Goal: Task Accomplishment & Management: Complete application form

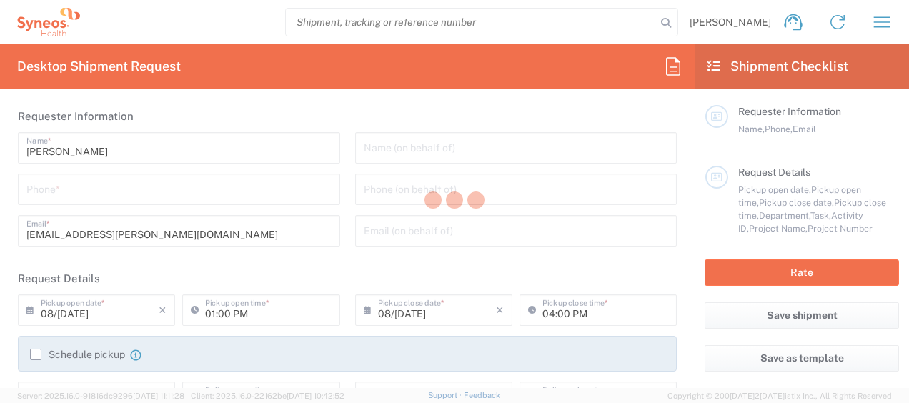
type input "3301"
type input "[GEOGRAPHIC_DATA]"
type input "Syneos Health [GEOGRAPHIC_DATA], Unipes"
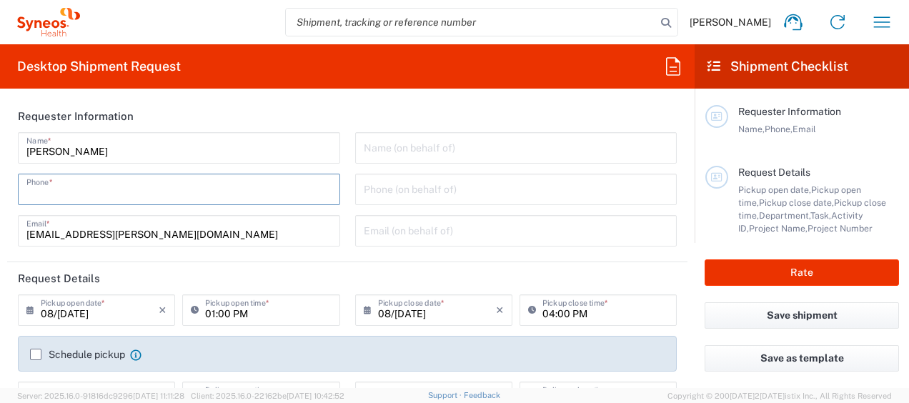
click at [185, 199] on input "tel" at bounding box center [178, 188] width 305 height 25
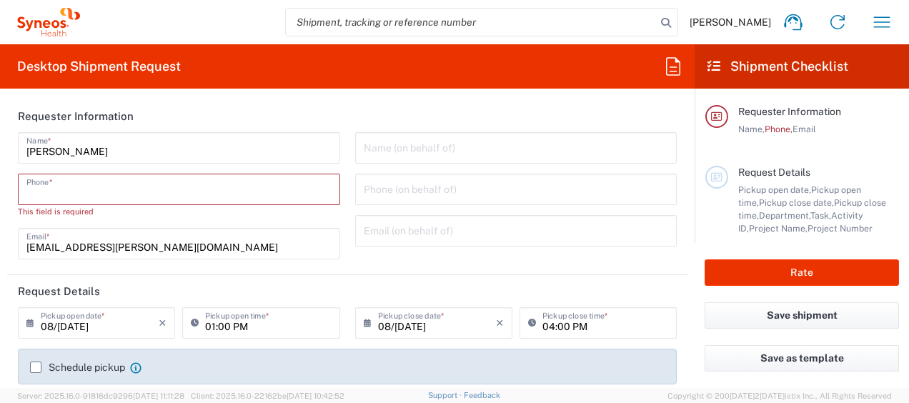
paste input "+351 966 136 111"
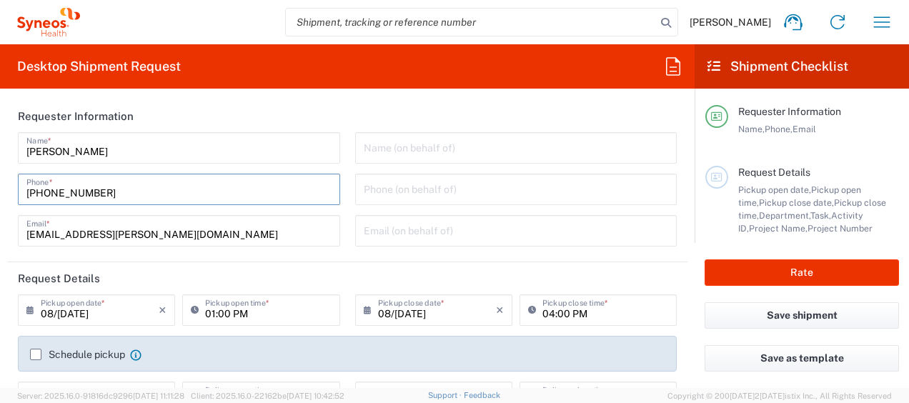
type input "+351 966 136 111"
click at [300, 112] on header "Requester Information" at bounding box center [347, 116] width 680 height 32
drag, startPoint x: 529, startPoint y: 123, endPoint x: 497, endPoint y: 140, distance: 35.8
click at [497, 140] on agx-form-section "Requester Information Catarina Lopes Name * +351 966 136 111 Phone * catarina.l…" at bounding box center [347, 181] width 680 height 162
click at [497, 140] on input "text" at bounding box center [516, 146] width 305 height 25
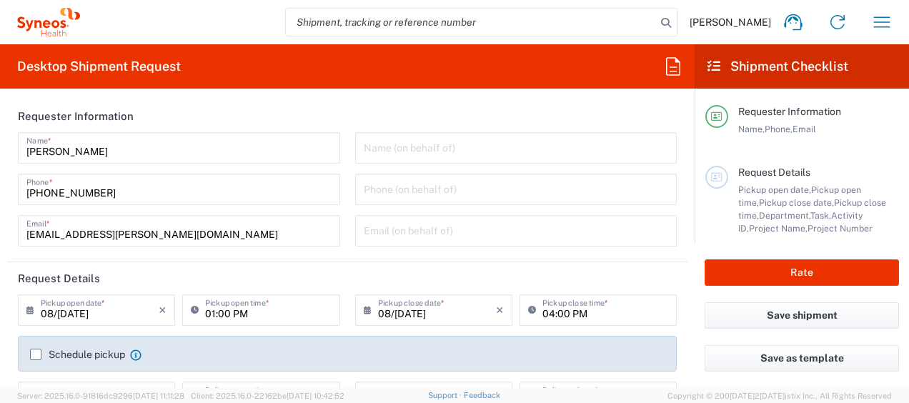
click at [497, 140] on input "text" at bounding box center [516, 146] width 305 height 25
click at [470, 109] on header "Requester Information" at bounding box center [347, 116] width 680 height 32
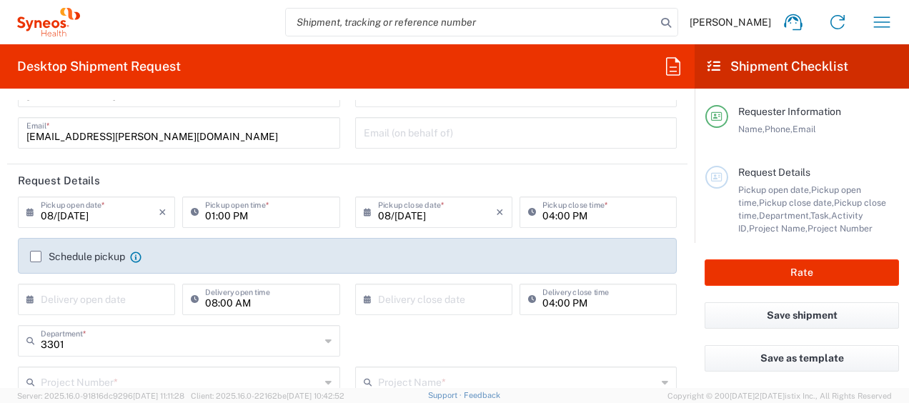
scroll to position [106, 0]
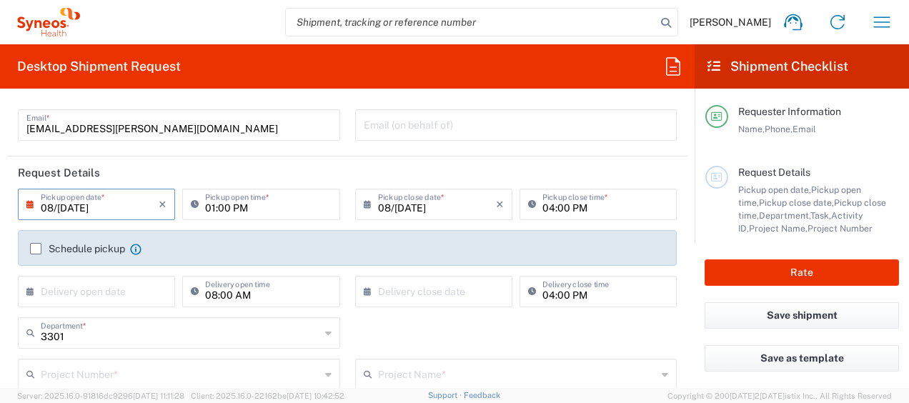
click at [86, 205] on input "08/11/2025" at bounding box center [100, 203] width 118 height 25
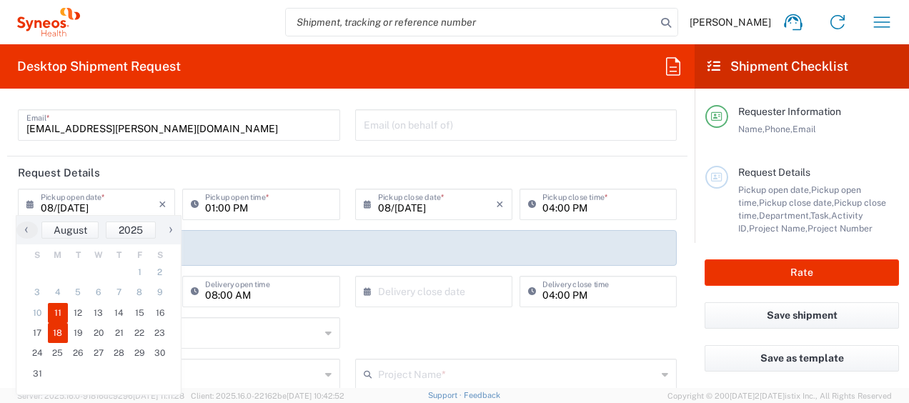
click at [61, 325] on span "18" at bounding box center [58, 333] width 21 height 20
type input "08/18/2025"
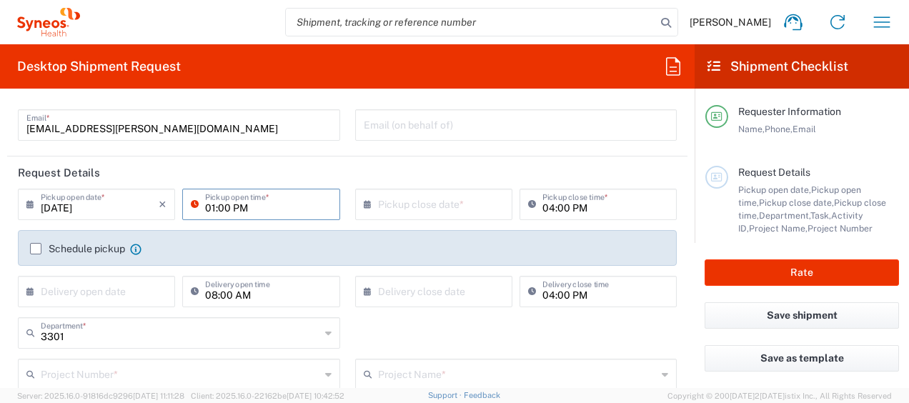
click at [239, 206] on input "01:00 PM" at bounding box center [268, 203] width 126 height 25
click at [191, 200] on icon at bounding box center [198, 204] width 14 height 23
click at [251, 214] on input "01:00 PM" at bounding box center [268, 203] width 126 height 25
click at [73, 206] on input "08/18/2025" at bounding box center [100, 203] width 118 height 25
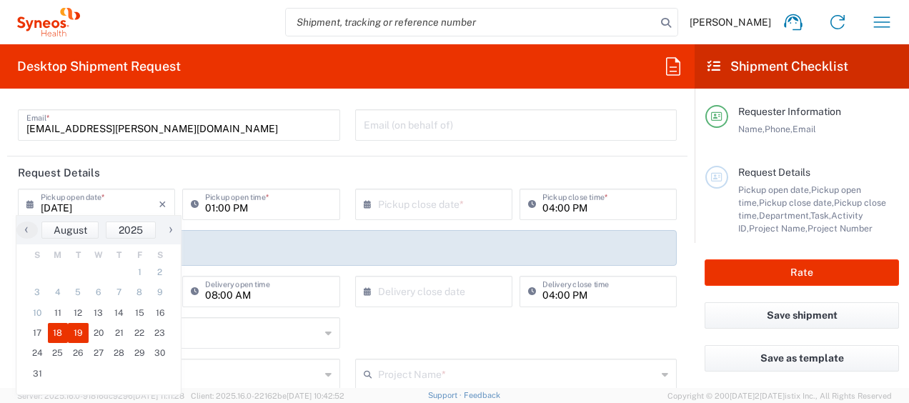
click at [74, 331] on span "19" at bounding box center [78, 333] width 21 height 20
type input "08/19/2025"
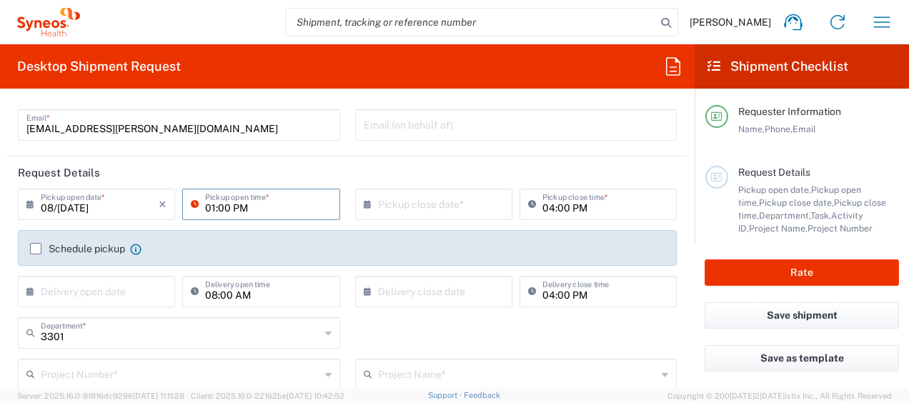
click at [267, 197] on input "01:00 PM" at bounding box center [268, 203] width 126 height 25
click at [326, 172] on header "Request Details" at bounding box center [347, 172] width 680 height 32
click at [37, 248] on label "Schedule pickup" at bounding box center [77, 248] width 95 height 11
click at [36, 249] on input "Schedule pickup" at bounding box center [36, 249] width 0 height 0
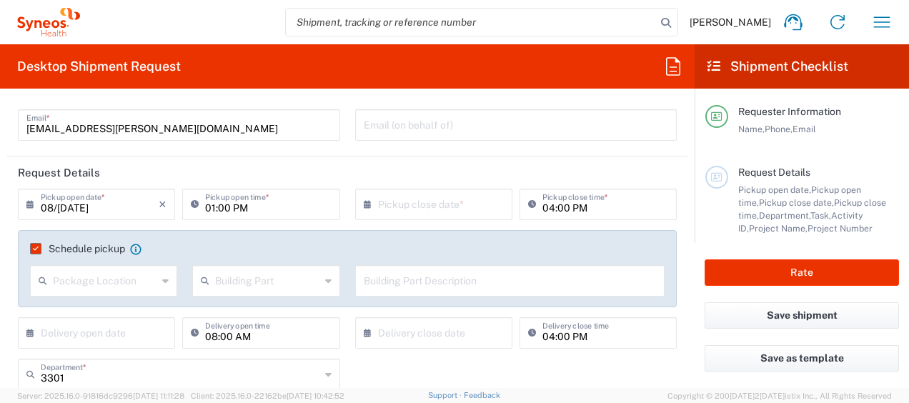
click at [162, 276] on icon at bounding box center [165, 280] width 6 height 23
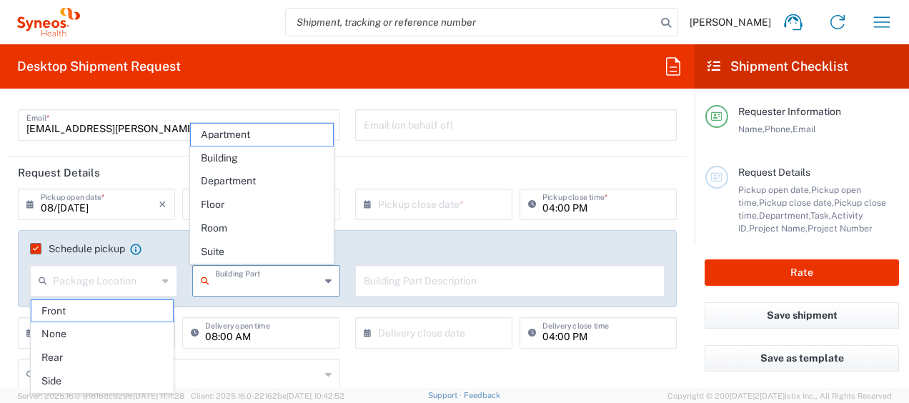
click at [228, 280] on input "text" at bounding box center [267, 279] width 104 height 25
click at [164, 276] on icon at bounding box center [165, 280] width 6 height 23
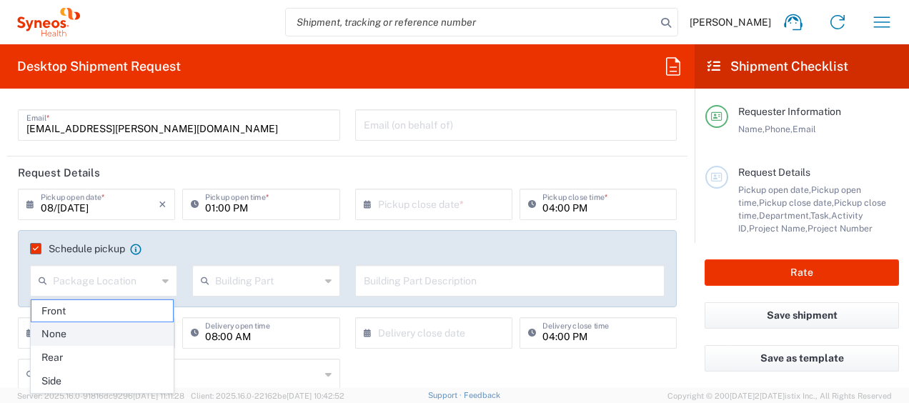
click at [104, 324] on span "None" at bounding box center [102, 334] width 142 height 22
type input "None"
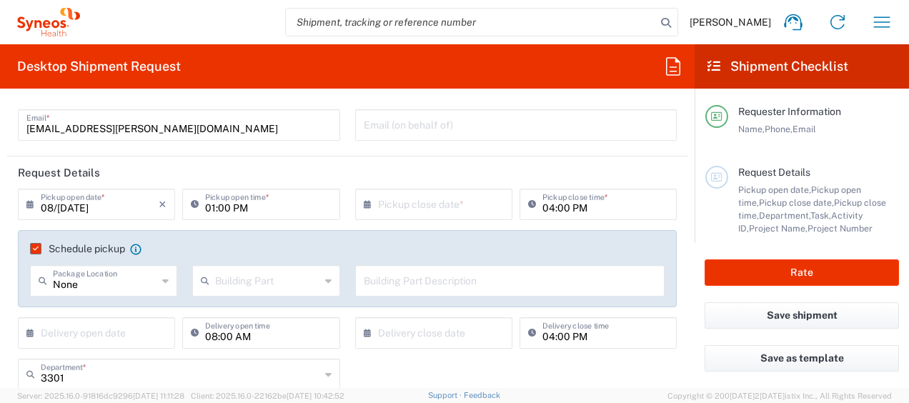
click at [241, 282] on input "text" at bounding box center [267, 279] width 104 height 25
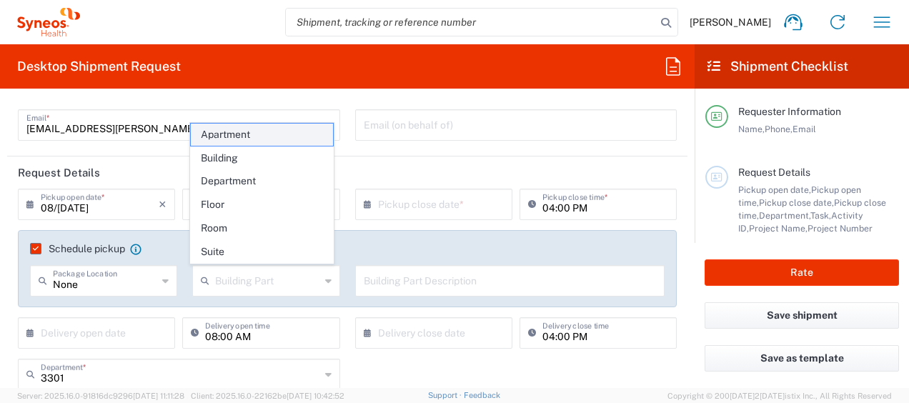
click at [234, 141] on span "Apartment" at bounding box center [262, 135] width 142 height 22
type input "Apartment"
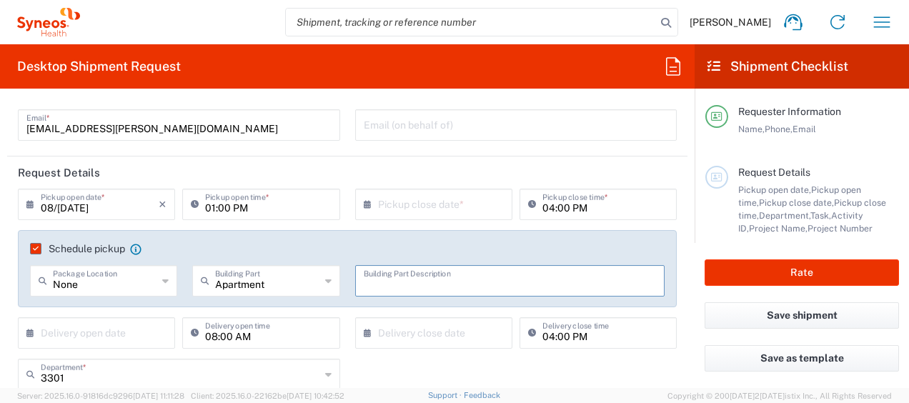
click at [377, 280] on input "text" at bounding box center [510, 279] width 293 height 25
click at [166, 275] on icon at bounding box center [165, 280] width 6 height 23
type input "None"
click at [407, 281] on input "text" at bounding box center [510, 279] width 293 height 25
click at [384, 280] on input "text" at bounding box center [510, 279] width 293 height 25
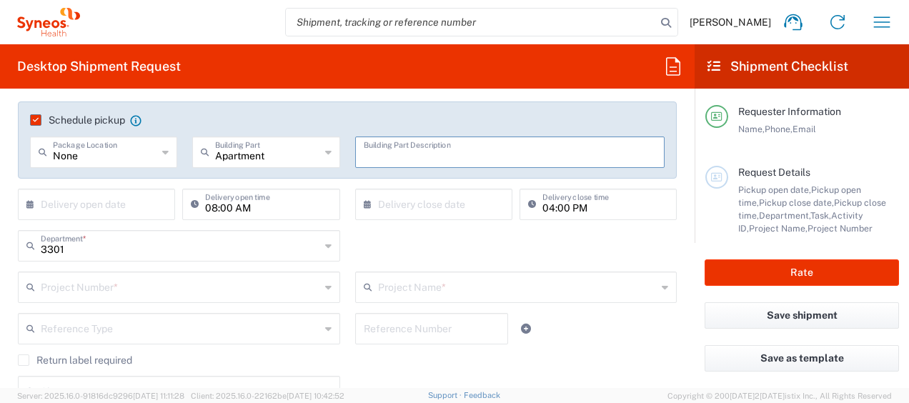
scroll to position [243, 0]
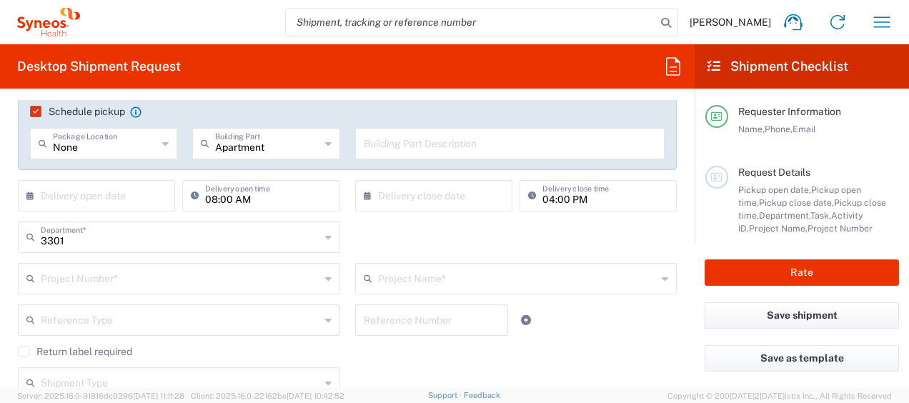
click at [325, 238] on icon at bounding box center [328, 237] width 6 height 23
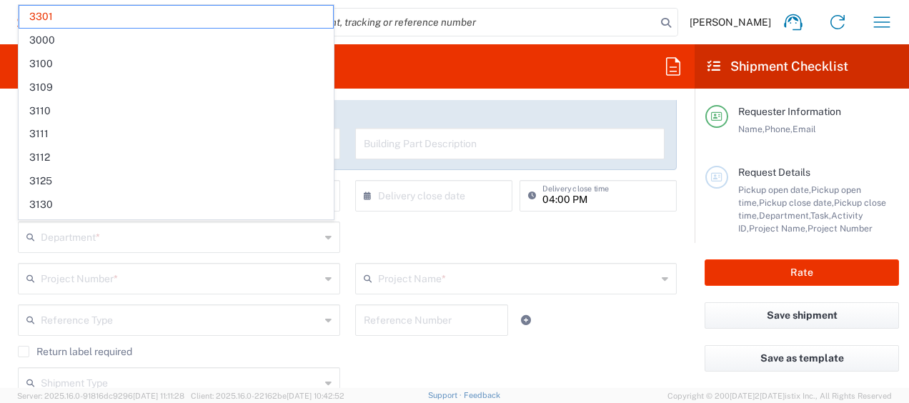
click at [380, 241] on div "Department * 3301 3000 3100 3109 3110 3111 3112 3125 3130 3135 3136 3150 3155 3…" at bounding box center [348, 241] width 674 height 41
type input "3301"
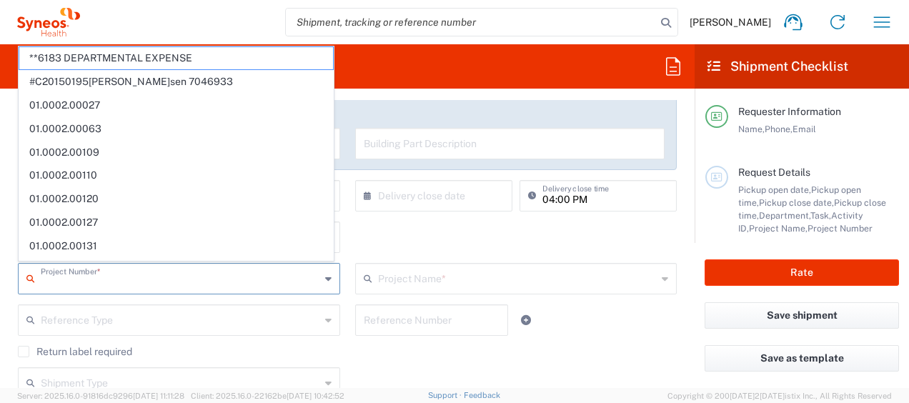
click at [281, 279] on input "text" at bounding box center [180, 277] width 279 height 25
click at [406, 234] on div "3301 Department * 3301 3000 3100 3109 3110 3111 3112 3125 3130 3135 3136 3150 3…" at bounding box center [348, 241] width 674 height 41
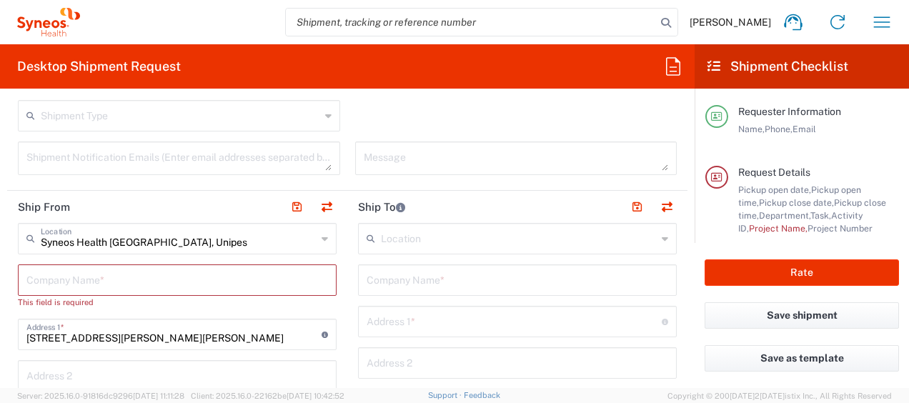
scroll to position [531, 0]
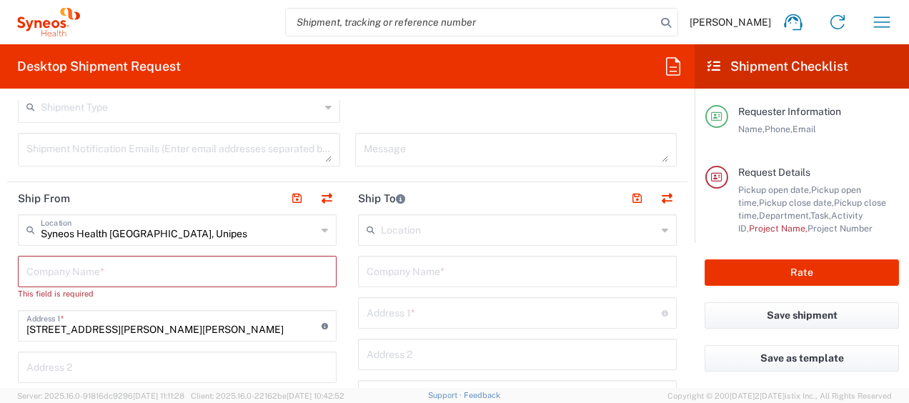
click at [321, 234] on icon at bounding box center [324, 230] width 6 height 23
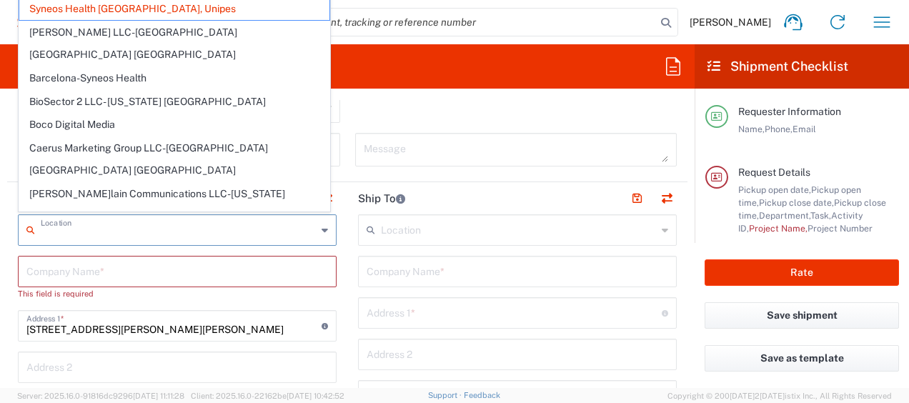
click at [247, 230] on input "text" at bounding box center [179, 228] width 276 height 25
click at [393, 109] on div "Shipment Type Batch Regular" at bounding box center [348, 111] width 674 height 41
type input "Syneos Health Portugal, Unipes"
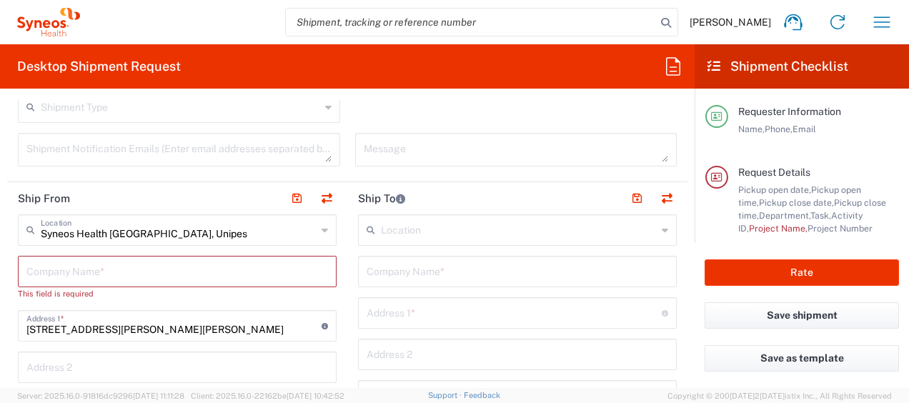
click at [321, 230] on icon at bounding box center [324, 230] width 6 height 23
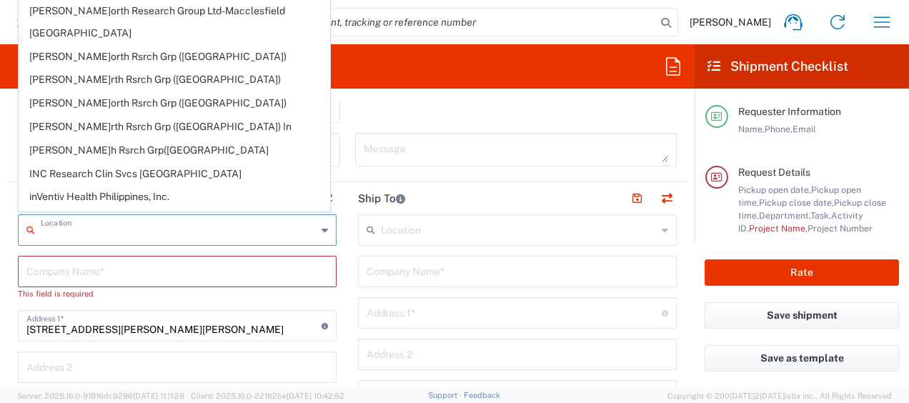
scroll to position [291, 0]
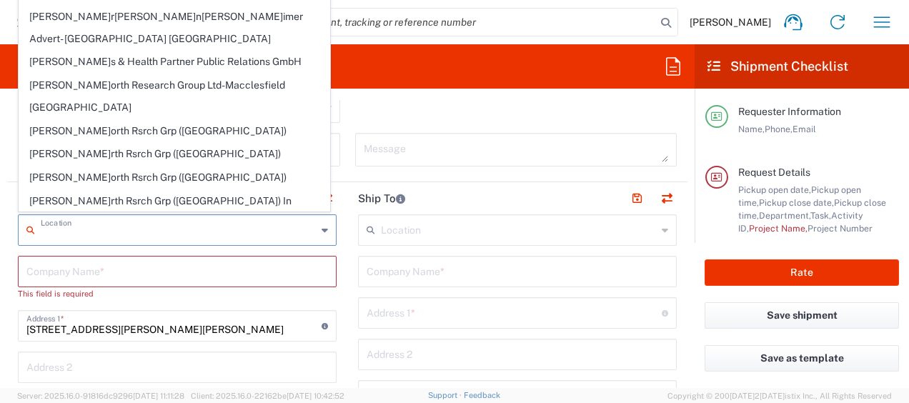
click at [351, 36] on div at bounding box center [481, 22] width 393 height 29
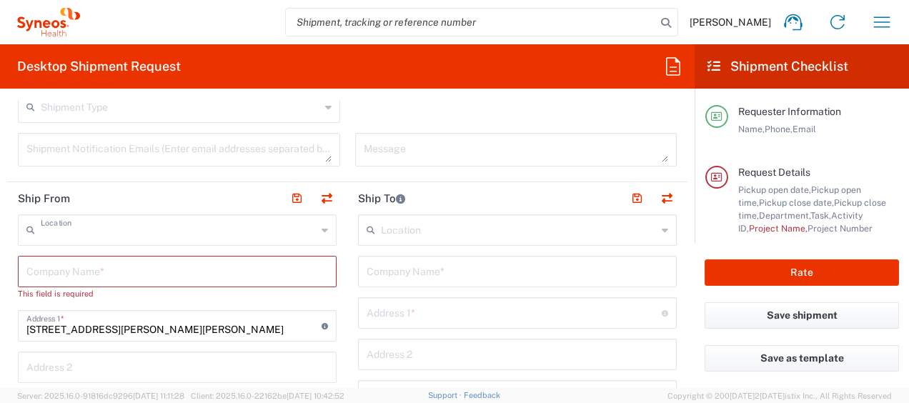
type input "Syneos Health Portugal, Unipes"
click at [171, 267] on input "text" at bounding box center [176, 270] width 301 height 25
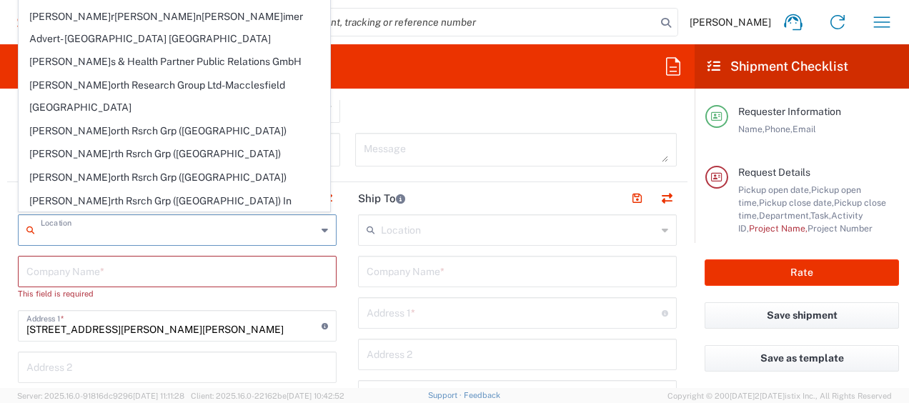
scroll to position [0, 0]
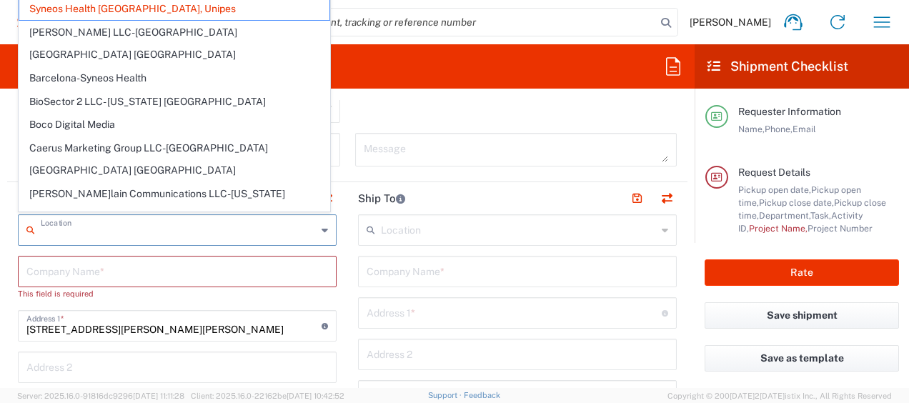
click at [211, 231] on input "text" at bounding box center [179, 228] width 276 height 25
click at [385, 106] on div "Shipment Type Batch Regular" at bounding box center [348, 111] width 674 height 41
type input "Syneos Health Portugal, Unipes"
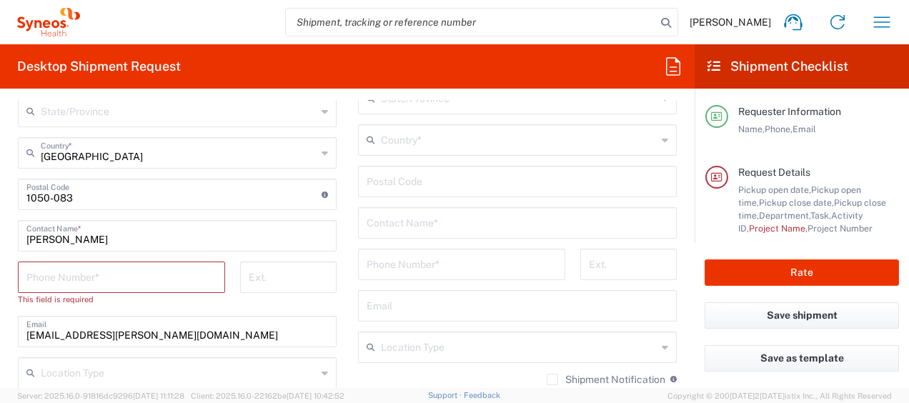
scroll to position [854, 0]
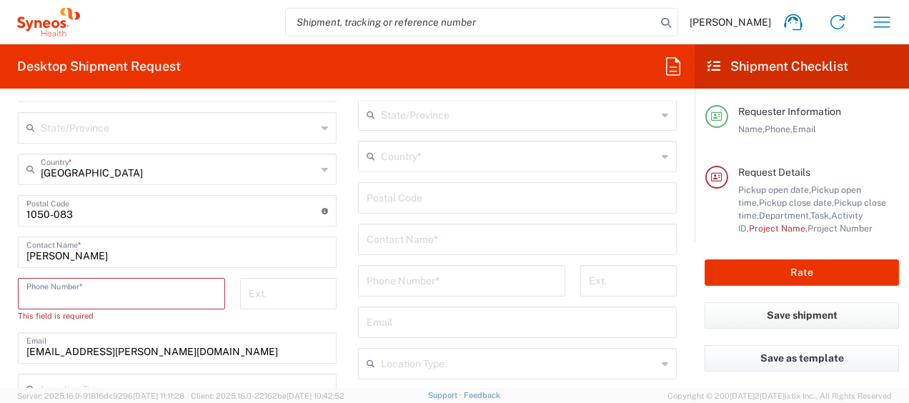
click at [176, 293] on input "tel" at bounding box center [121, 292] width 190 height 25
paste input "+351 966 136 111"
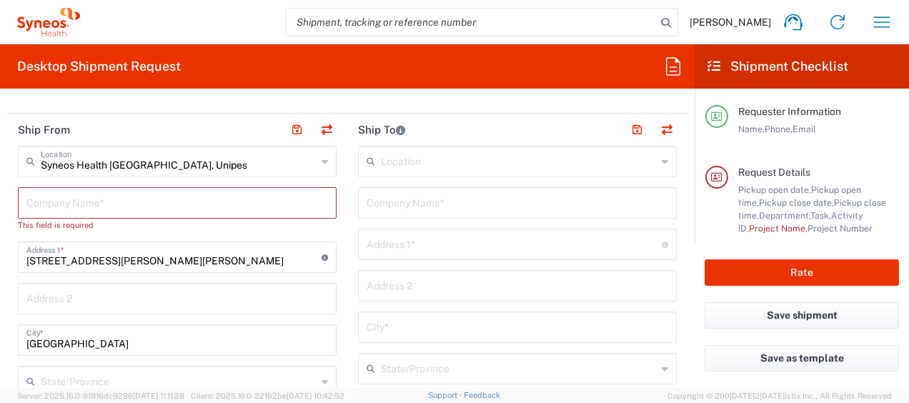
scroll to position [609, 0]
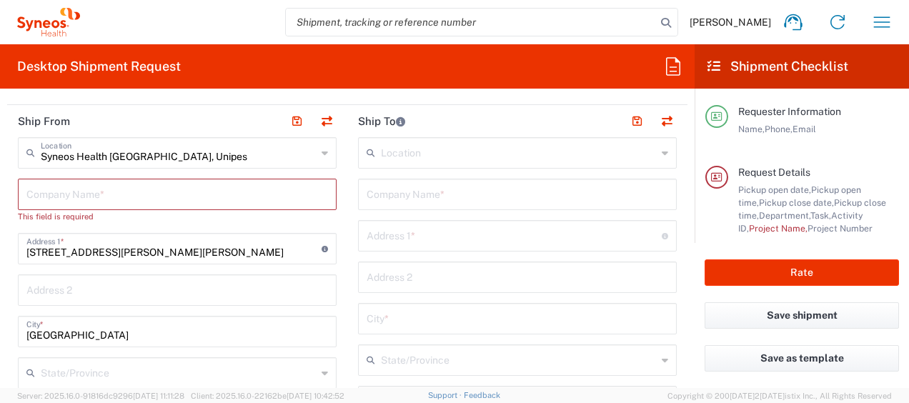
type input "+351 966 136 111"
click at [266, 257] on input "Avenida Duque d’Ávila, nº 46, 3º andar ‘C’" at bounding box center [173, 247] width 295 height 25
click at [243, 194] on input "text" at bounding box center [176, 193] width 301 height 25
type input "s"
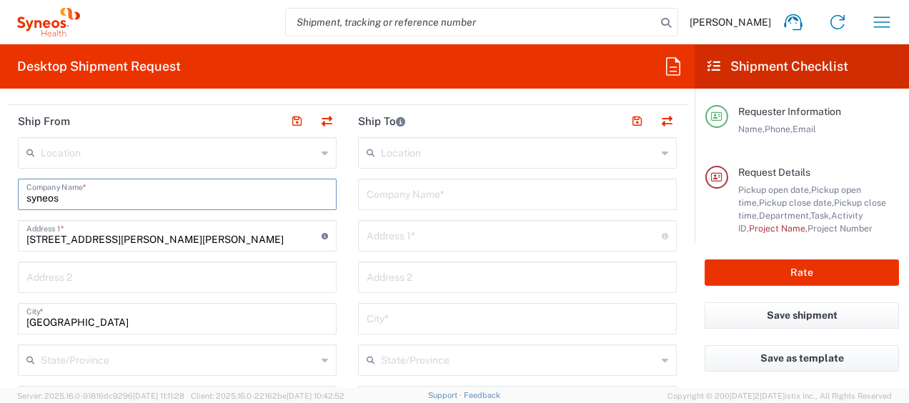
type input "syneos"
click at [230, 237] on input "Avenida Duque d’Ávila, nº 46, 3º andar ‘C’" at bounding box center [173, 234] width 295 height 25
drag, startPoint x: 127, startPoint y: 236, endPoint x: 21, endPoint y: 228, distance: 106.8
click at [21, 228] on div "Avenida Duque d’Ávila, nº 46, 3º andar ‘C’ Address 1 * For cross streets use st…" at bounding box center [177, 235] width 319 height 31
click at [188, 236] on input "Rua Padre Francisco Álvares, nº 46, 3º andar ‘C’" at bounding box center [173, 234] width 295 height 25
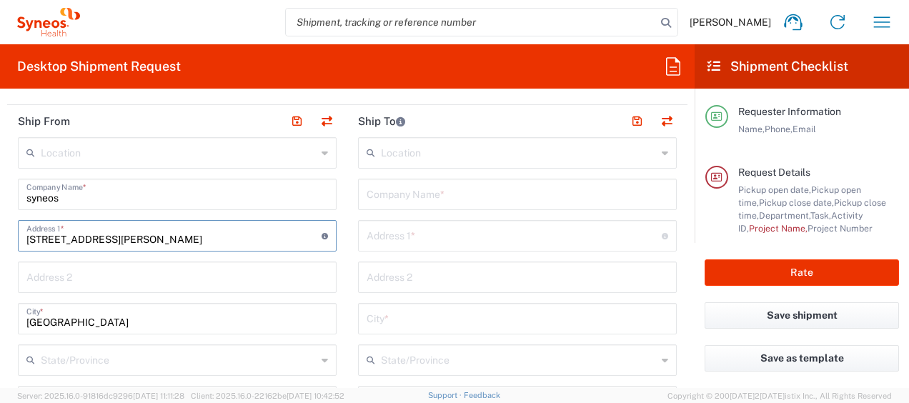
click at [197, 235] on input "Rua Padre Francisco Álvares, nº 22, 3º andar ‘C’" at bounding box center [173, 234] width 295 height 25
click at [244, 236] on input "Rua Padre Francisco Álvares, nº 22, 3º andar ‘C’" at bounding box center [173, 234] width 295 height 25
click at [235, 236] on input "Rua Padre Francisco Álvares, nº 22, 3º andar letra ‘D’" at bounding box center [173, 234] width 295 height 25
type input "Rua Padre Francisco Álvares, nº 22, 3º andar, letra ‘D’"
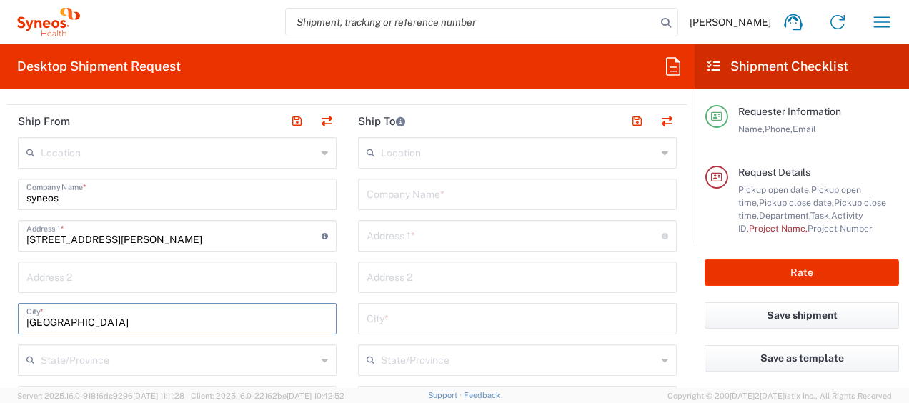
click at [173, 309] on input "Lisboa" at bounding box center [176, 317] width 301 height 25
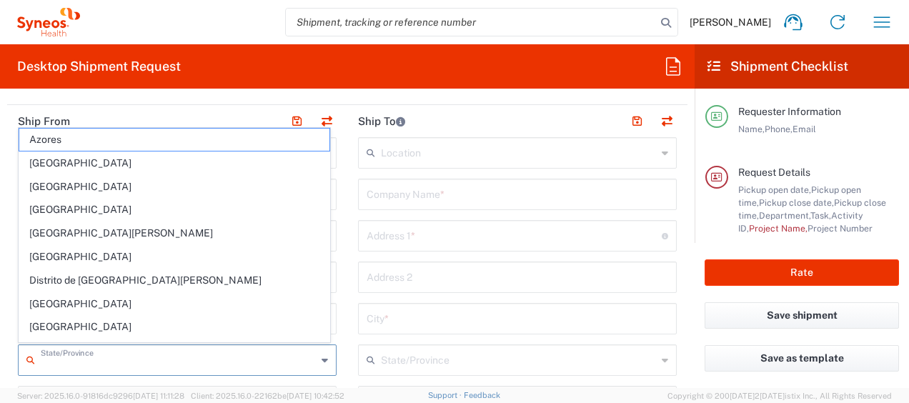
click at [173, 355] on input "text" at bounding box center [179, 358] width 276 height 25
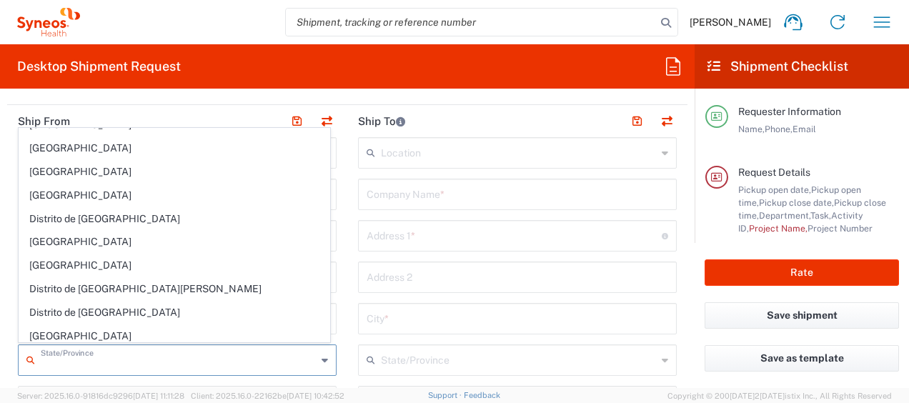
scroll to position [244, 0]
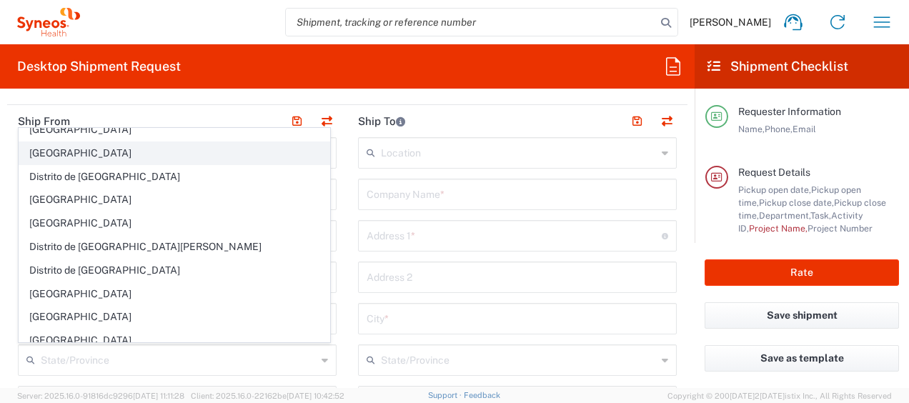
click at [80, 144] on span "Distrito de Lisboa" at bounding box center [174, 153] width 310 height 22
type input "Distrito de Lisboa"
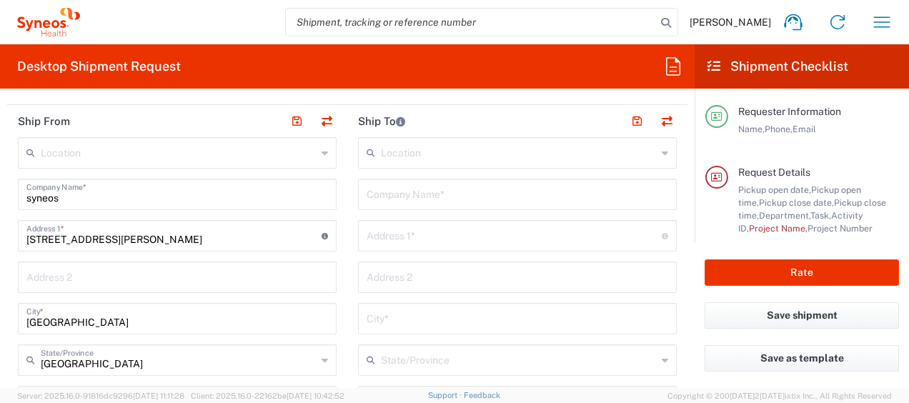
click at [91, 156] on input "text" at bounding box center [179, 151] width 276 height 25
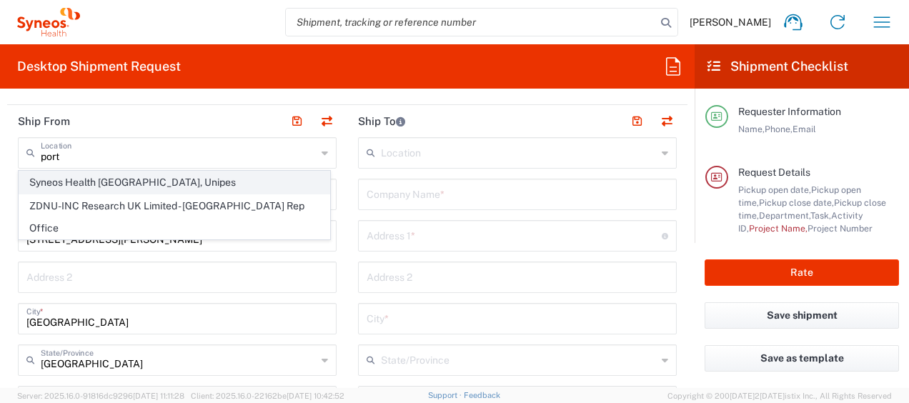
click at [86, 177] on span "Syneos Health Portugal, Unipes" at bounding box center [174, 182] width 310 height 22
type input "Syneos Health Portugal, Unipes"
type input "Avenida Duque d’Ávila, nº 46, 3º andar ‘C’"
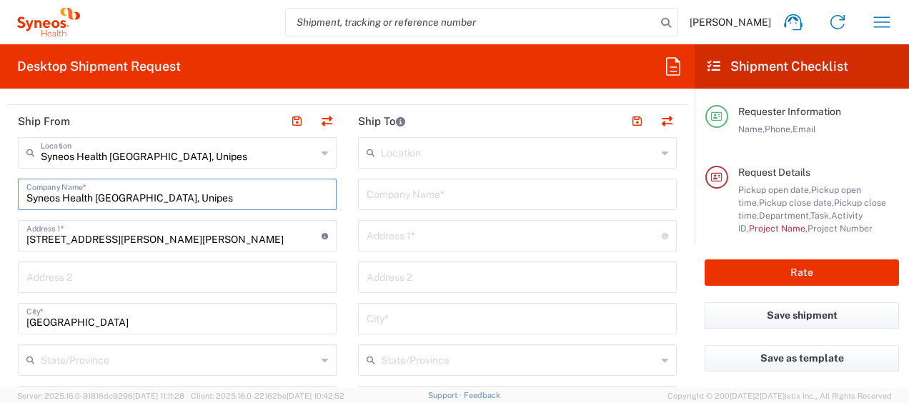
click at [195, 197] on input "Syneos Health Portugal, Unipes" at bounding box center [176, 193] width 301 height 25
click at [387, 190] on input "text" at bounding box center [516, 193] width 301 height 25
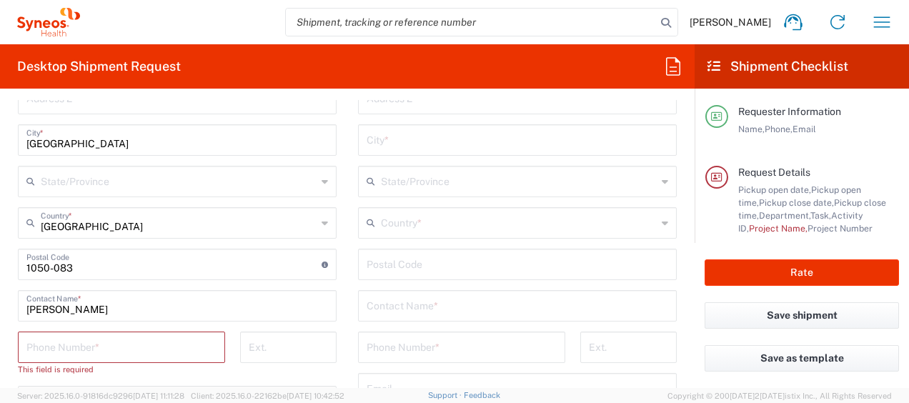
scroll to position [808, 0]
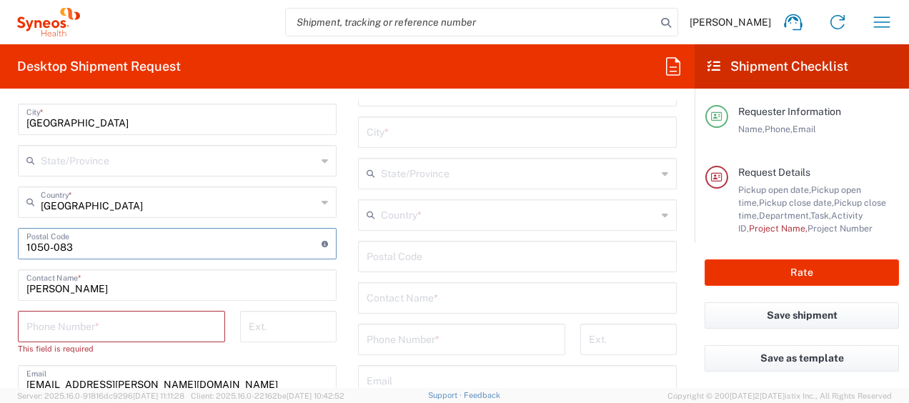
click at [47, 246] on input "undefined" at bounding box center [173, 242] width 295 height 25
type input "1-083"
click at [68, 317] on input "tel" at bounding box center [121, 325] width 190 height 25
click at [59, 241] on input "undefined" at bounding box center [173, 242] width 295 height 25
type input "1500-478"
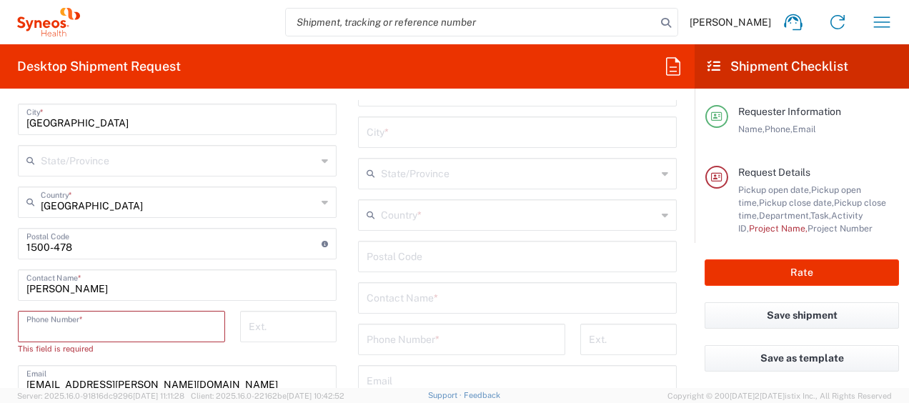
click at [40, 319] on input "tel" at bounding box center [121, 325] width 190 height 25
paste input "+351 966 136 111"
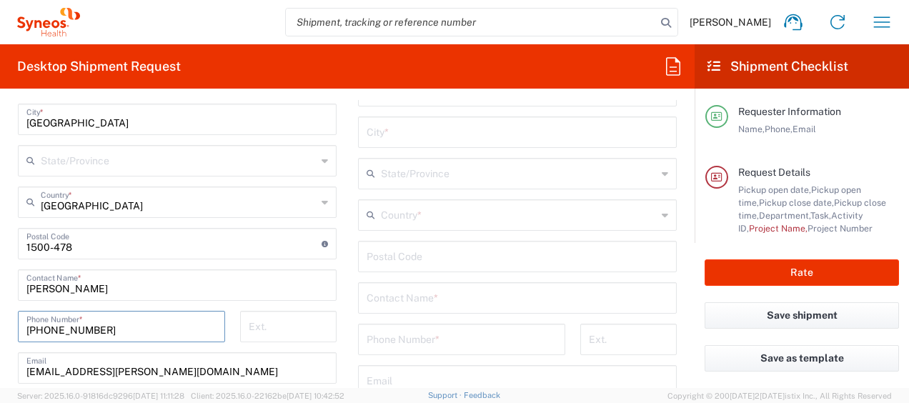
type input "+351 966 136 111"
click at [271, 323] on input "tel" at bounding box center [288, 325] width 79 height 25
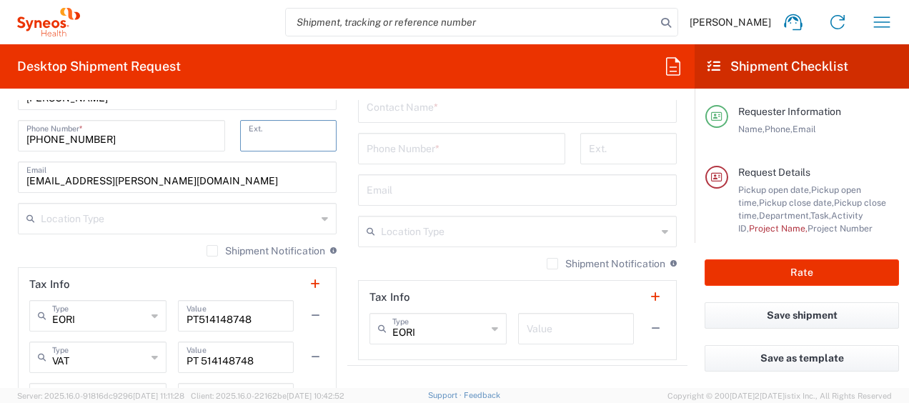
scroll to position [994, 0]
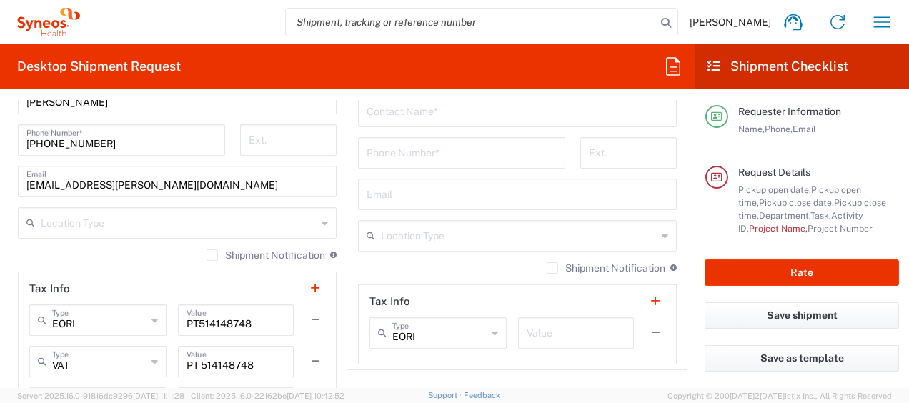
click at [321, 224] on icon at bounding box center [324, 222] width 6 height 23
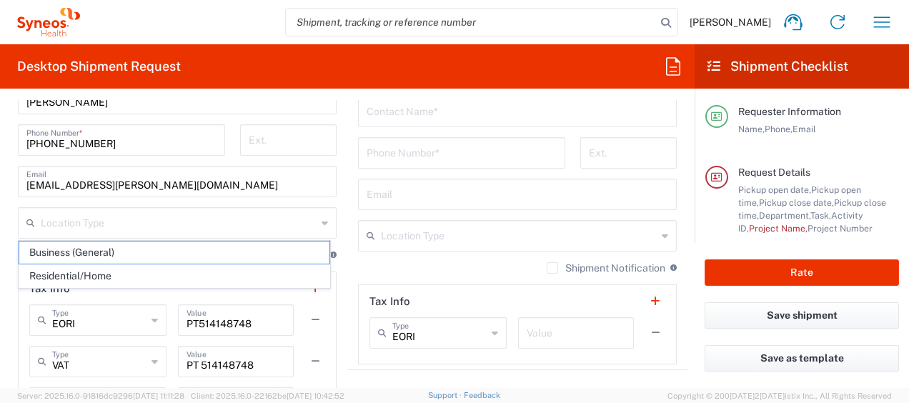
click at [321, 224] on icon at bounding box center [324, 222] width 6 height 23
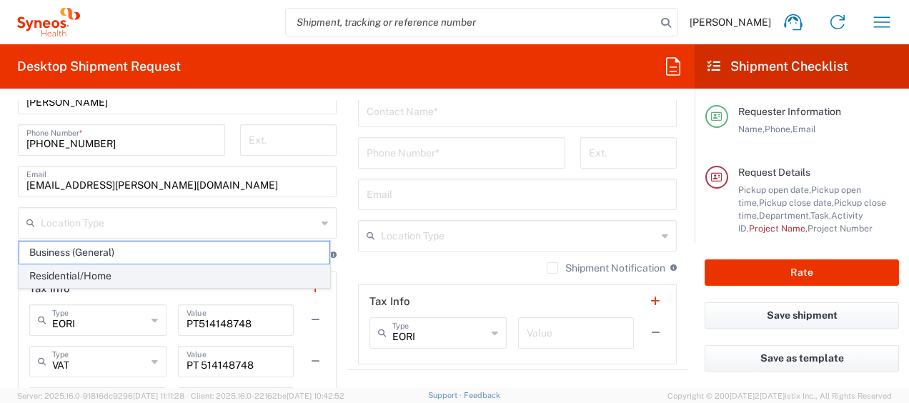
click at [278, 280] on span "Residential/Home" at bounding box center [174, 276] width 310 height 22
type input "Residential/Home"
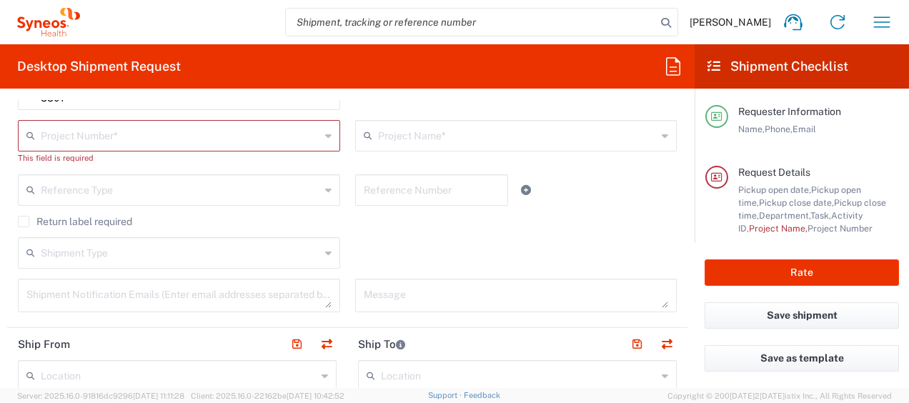
scroll to position [378, 0]
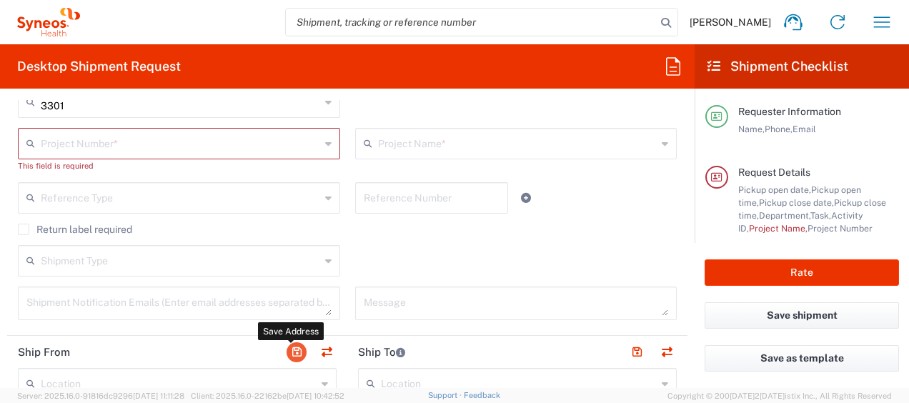
click at [291, 348] on button "button" at bounding box center [296, 352] width 20 height 20
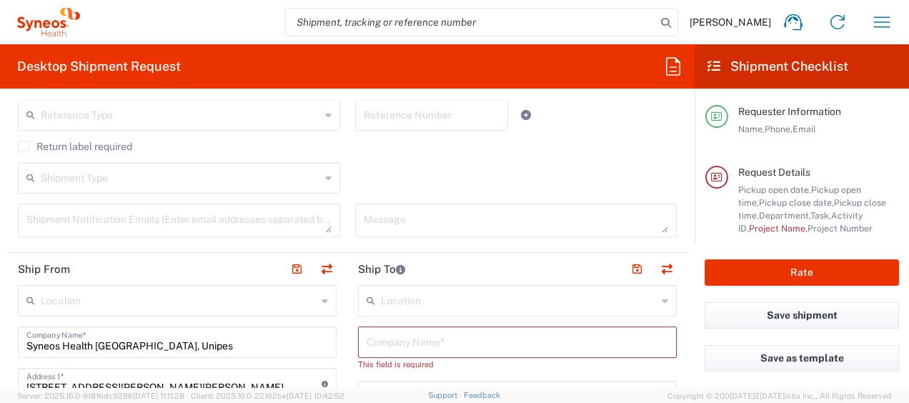
scroll to position [464, 0]
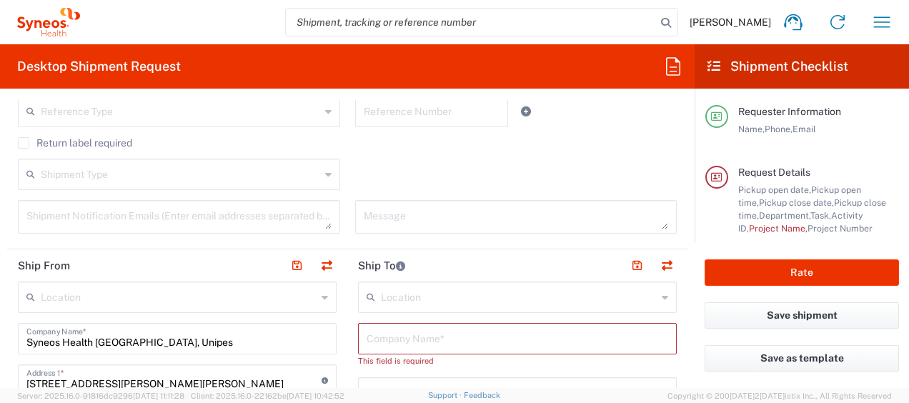
click at [325, 176] on icon at bounding box center [328, 174] width 6 height 23
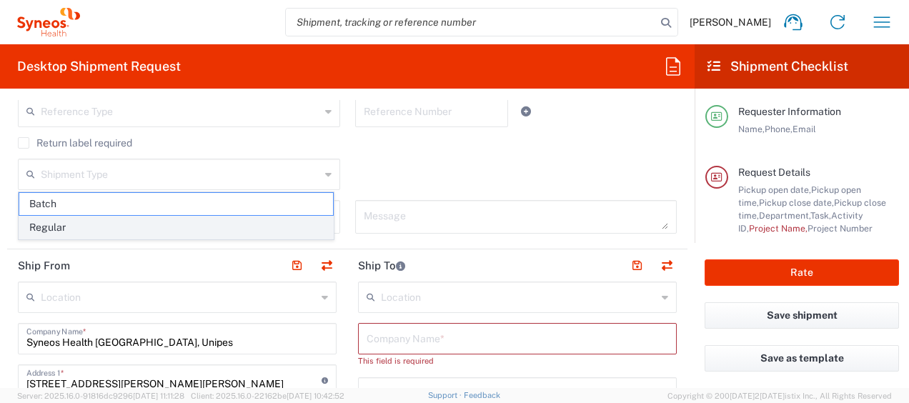
click at [320, 226] on span "Regular" at bounding box center [176, 227] width 314 height 22
type input "Regular"
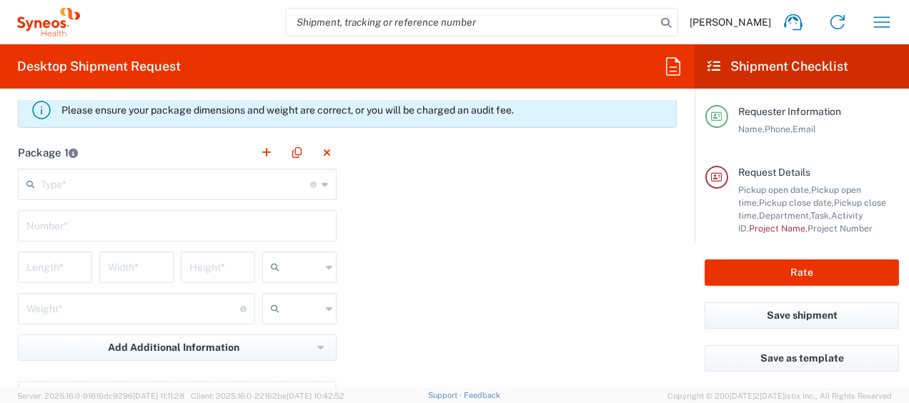
scroll to position [1371, 0]
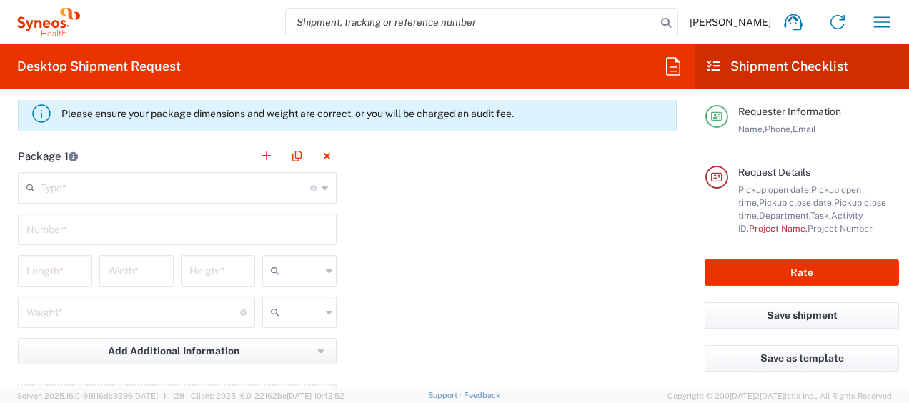
click at [314, 184] on div "Type * Material used to package goods" at bounding box center [177, 187] width 319 height 31
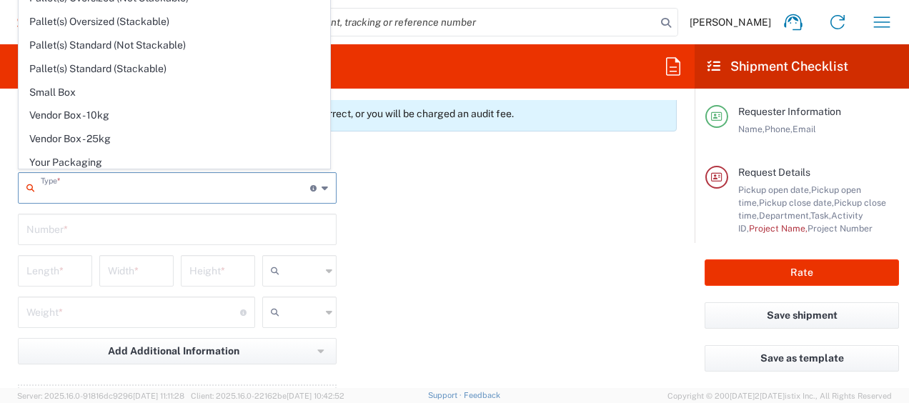
scroll to position [0, 0]
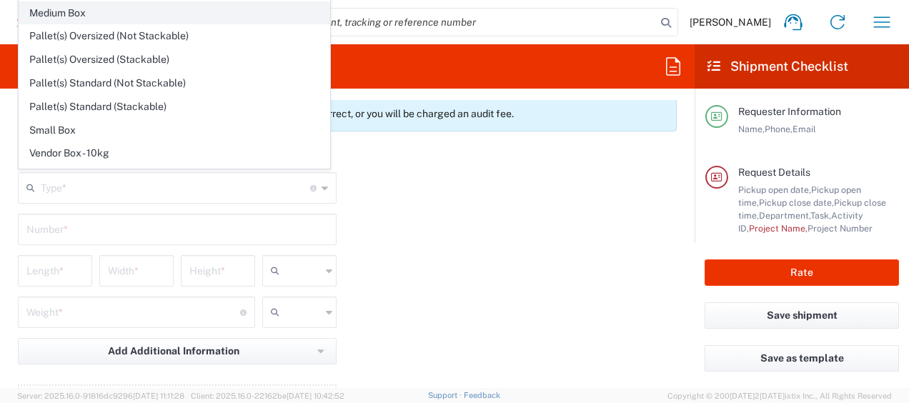
click at [204, 3] on span "Medium Box" at bounding box center [174, 13] width 310 height 22
type input "Medium Box"
type input "13"
type input "11.5"
type input "2.5"
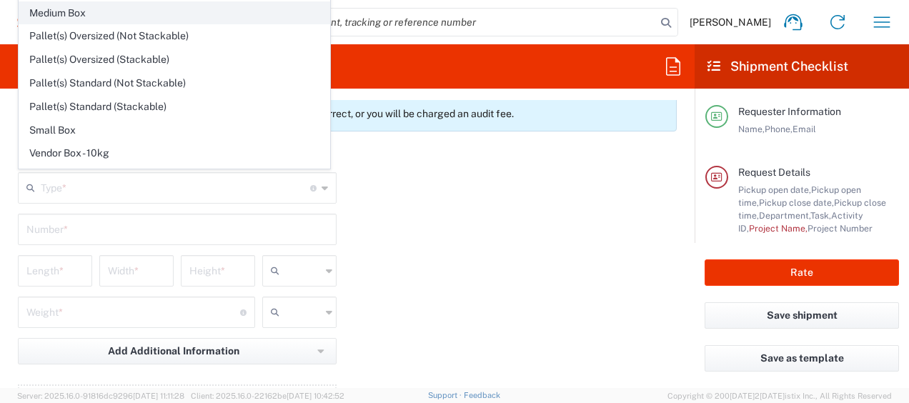
type input "in"
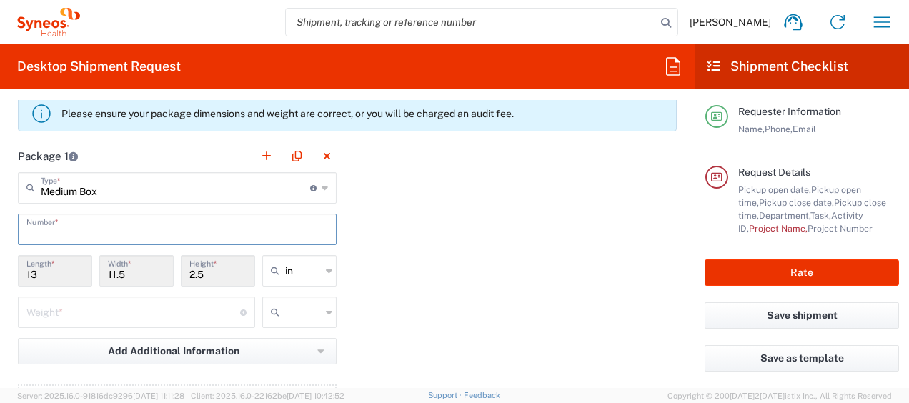
click at [231, 236] on input "text" at bounding box center [176, 228] width 301 height 25
type input "1"
click at [384, 233] on div "Package 1 Medium Box Type * Material used to package goods Envelope Large Box M…" at bounding box center [347, 297] width 680 height 314
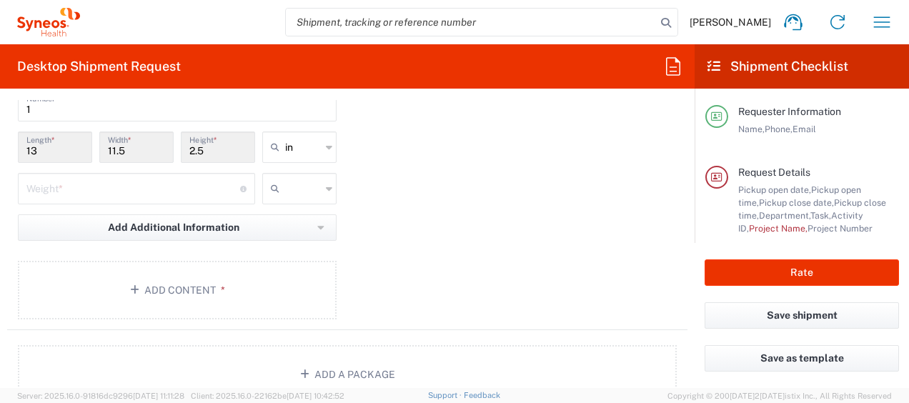
scroll to position [1490, 0]
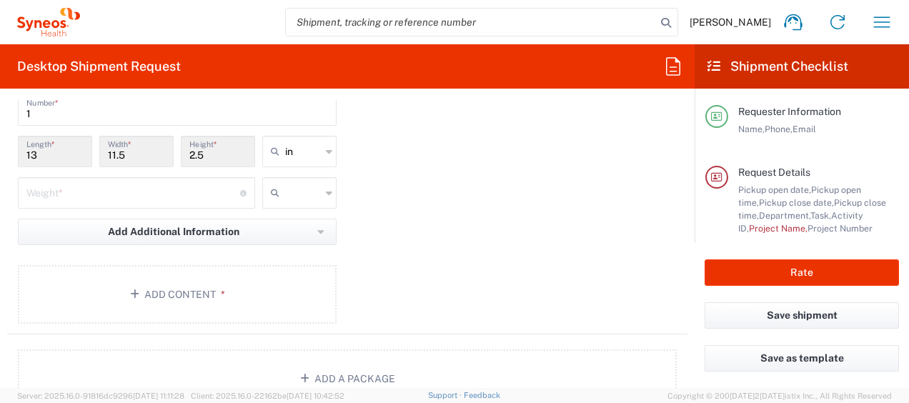
click at [320, 191] on div at bounding box center [299, 192] width 74 height 31
click at [326, 149] on icon at bounding box center [329, 151] width 6 height 23
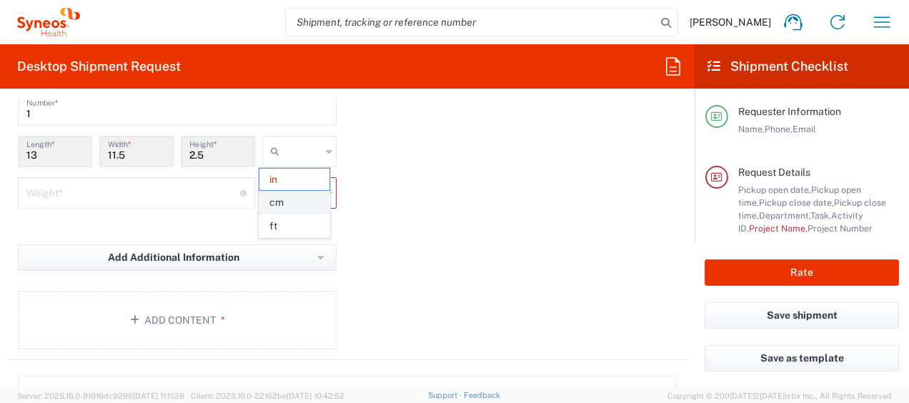
click at [307, 198] on span "cm" at bounding box center [294, 202] width 70 height 22
type input "33.02"
type input "29.21"
type input "6.35"
type input "cm"
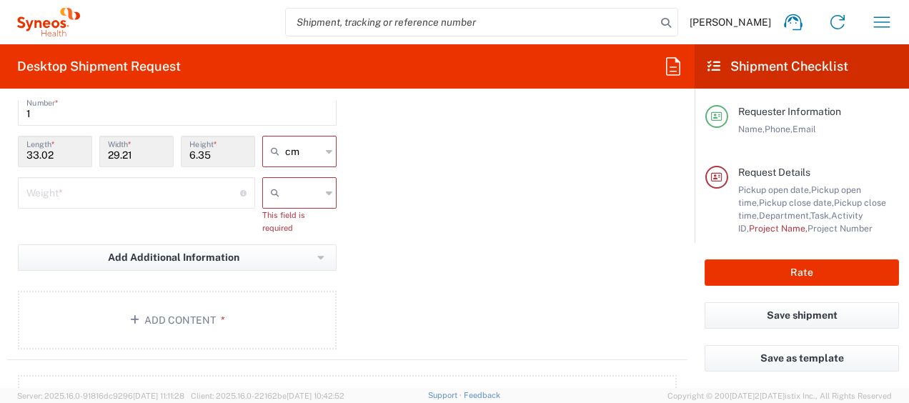
click at [326, 194] on icon at bounding box center [329, 192] width 6 height 23
click at [299, 219] on span "kgs" at bounding box center [294, 221] width 70 height 22
type input "kgs"
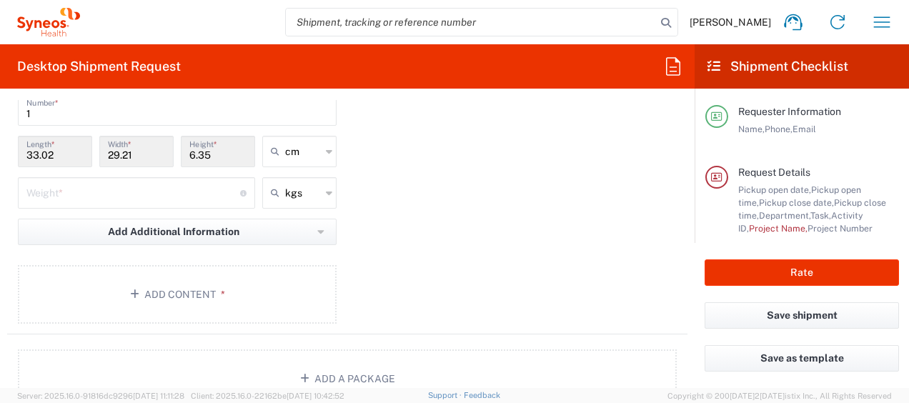
click at [510, 261] on div "Package 1 Medium Box Type * Material used to package goods Envelope Large Box M…" at bounding box center [347, 178] width 680 height 314
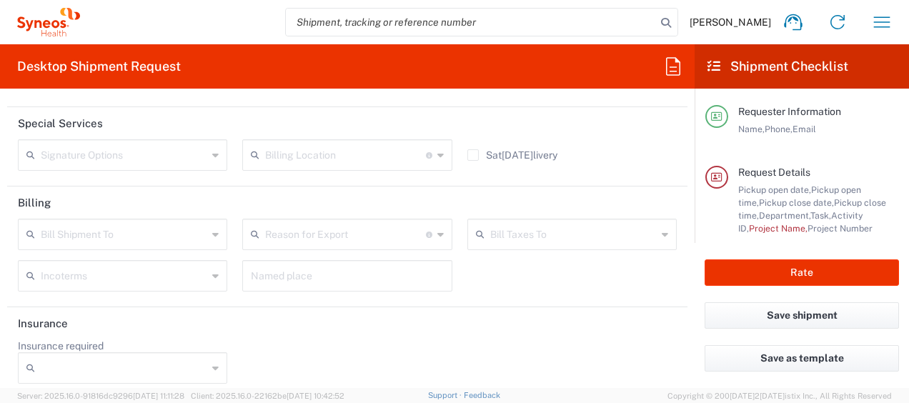
scroll to position [1912, 0]
click at [212, 149] on icon at bounding box center [215, 159] width 6 height 23
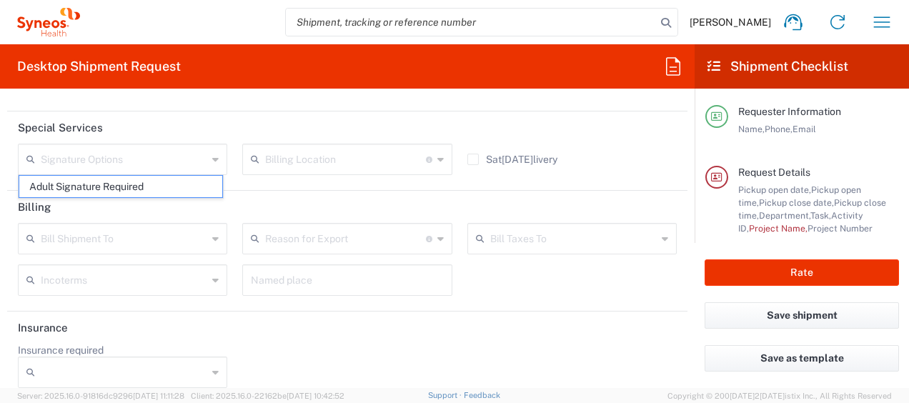
click at [214, 123] on header "Special Services" at bounding box center [347, 127] width 680 height 32
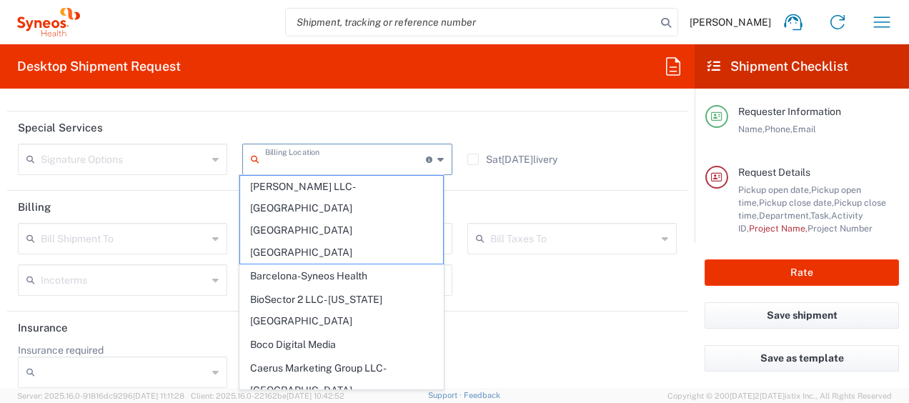
click at [324, 163] on input "text" at bounding box center [345, 158] width 160 height 25
click at [330, 121] on header "Special Services" at bounding box center [347, 127] width 680 height 32
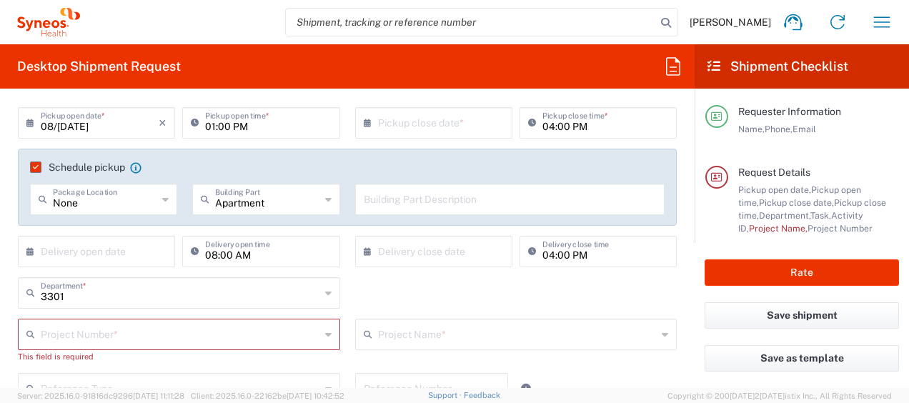
scroll to position [191, 0]
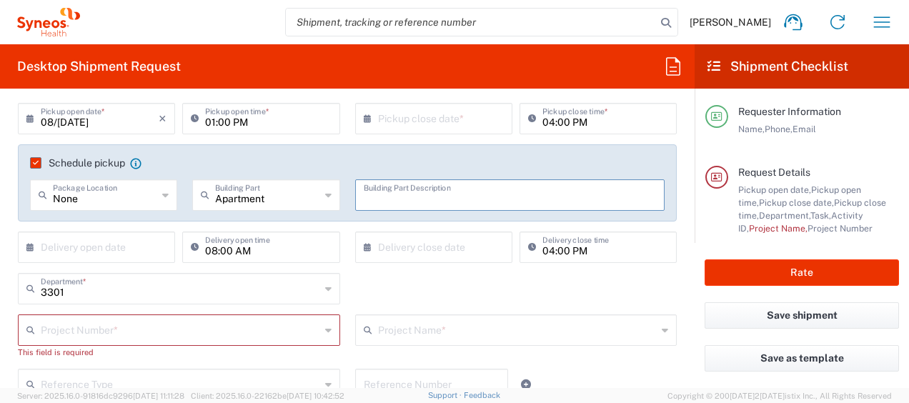
click at [544, 200] on input "text" at bounding box center [510, 193] width 293 height 25
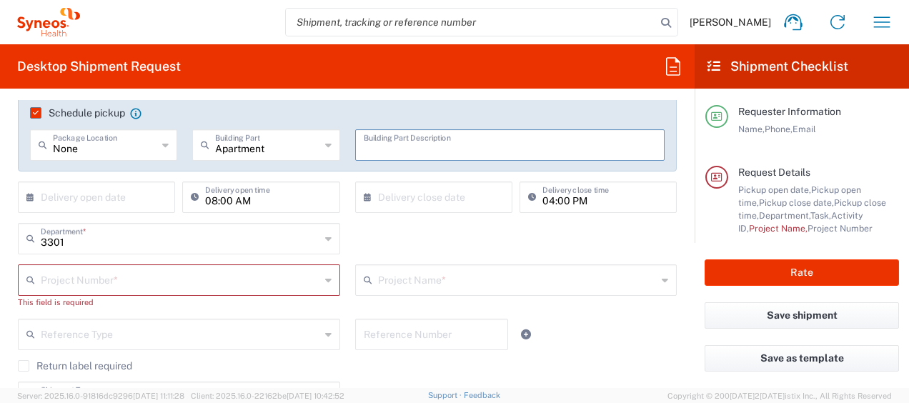
scroll to position [237, 0]
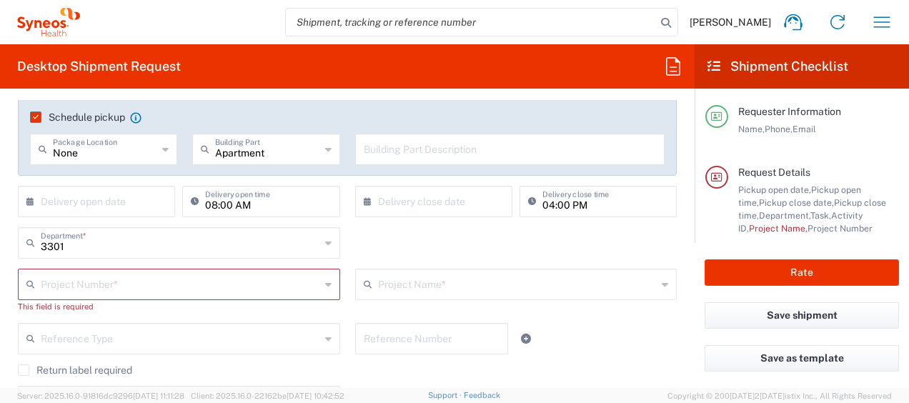
click at [325, 281] on icon at bounding box center [328, 284] width 6 height 23
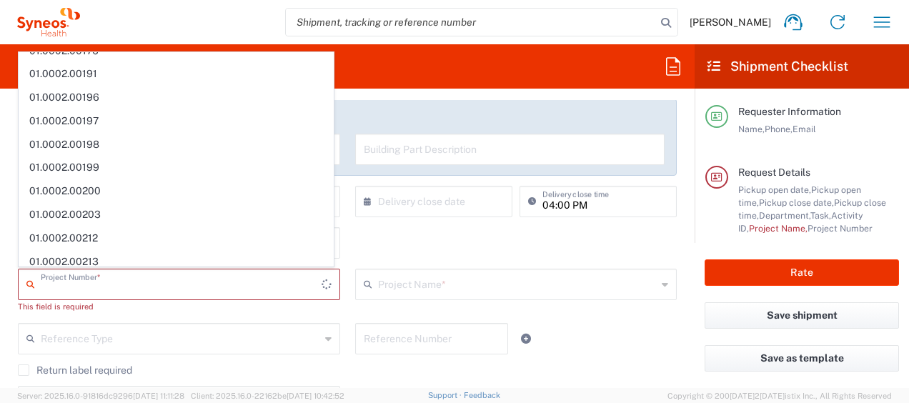
scroll to position [0, 0]
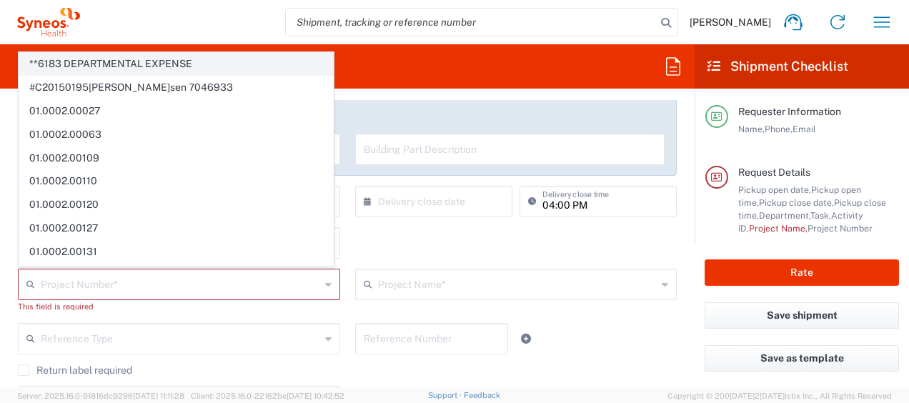
click at [170, 60] on span "**6183 DEPARTMENTAL EXPENSE" at bounding box center [176, 64] width 314 height 22
type input "**6183 DEPARTMENTAL EXPENSE"
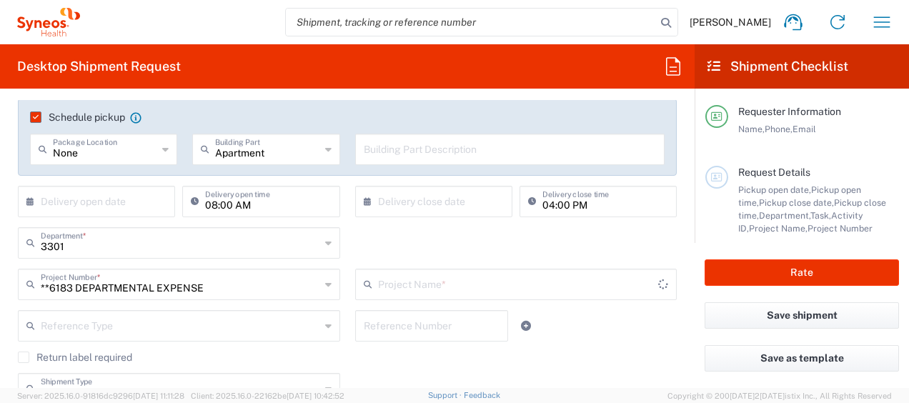
type input "6183"
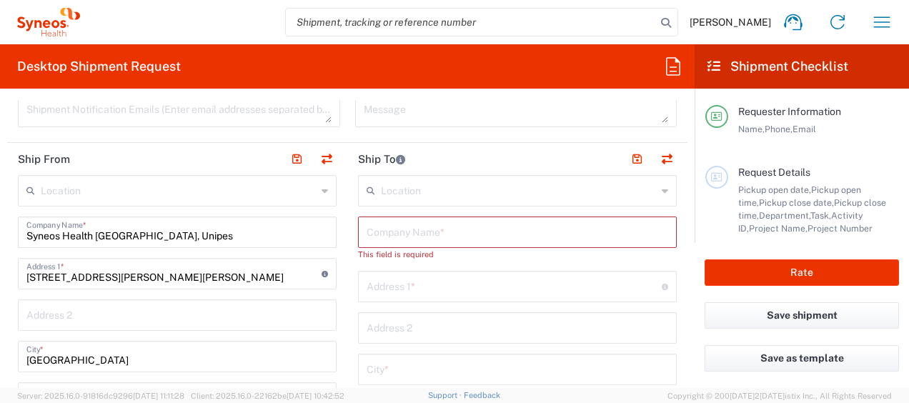
scroll to position [546, 0]
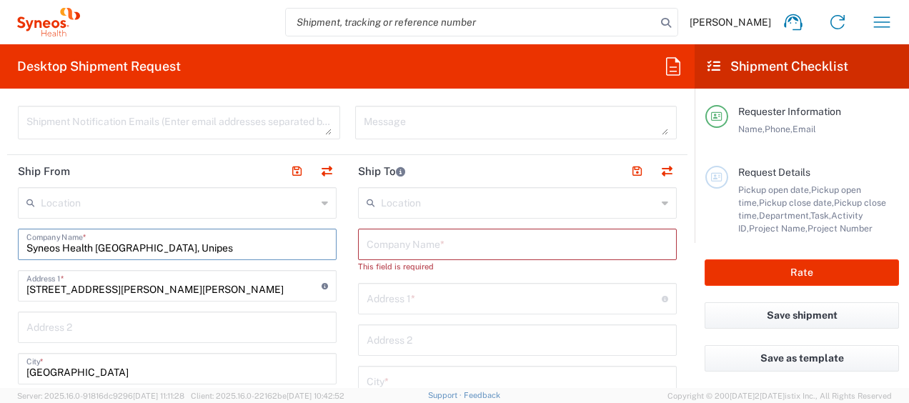
click at [179, 249] on input "Syneos Health Portugal, Unipes" at bounding box center [176, 243] width 301 height 25
click at [205, 286] on input "Avenida Duque d’Ávila, nº 46, 3º andar ‘C’" at bounding box center [173, 284] width 295 height 25
click at [264, 285] on input "Avenida Duque d’Ávila, nº 46, 3º andar ‘C’" at bounding box center [173, 284] width 295 height 25
click at [209, 251] on input "Syneos Health Portugal, Unipes" at bounding box center [176, 243] width 301 height 25
click at [82, 237] on input "Syneos Health Portugal, Unipes" at bounding box center [176, 243] width 301 height 25
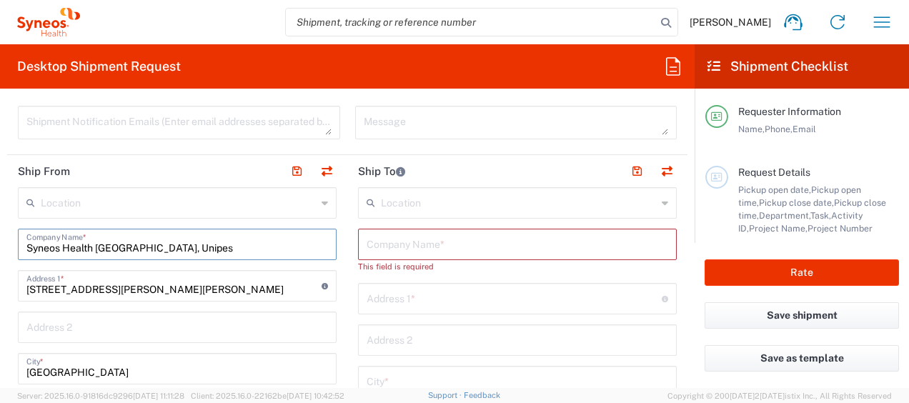
drag, startPoint x: 180, startPoint y: 246, endPoint x: 69, endPoint y: 231, distance: 112.4
click at [69, 231] on input "Syneos Health Portugal, Unipes" at bounding box center [176, 243] width 301 height 25
click at [321, 206] on icon at bounding box center [324, 202] width 6 height 23
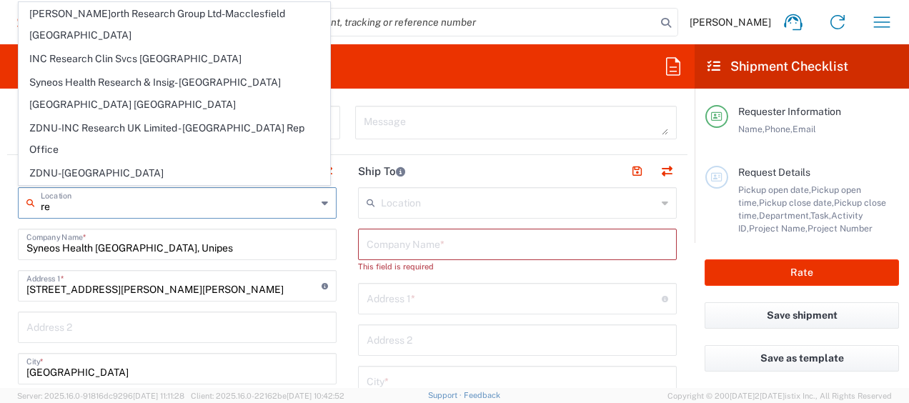
type input "r"
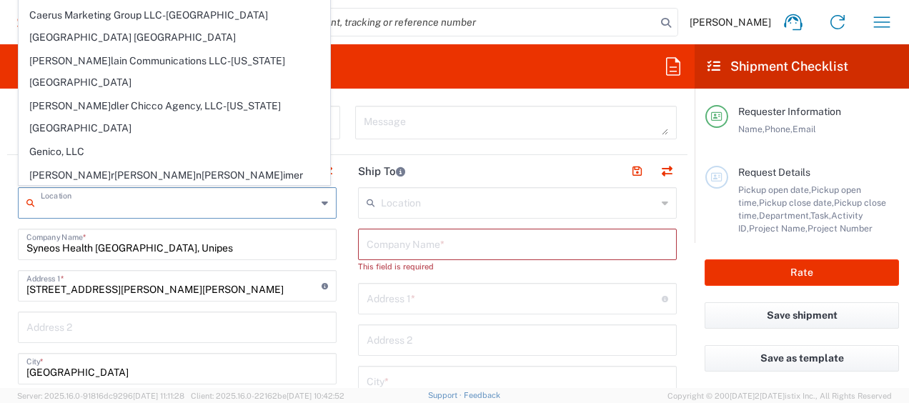
scroll to position [0, 0]
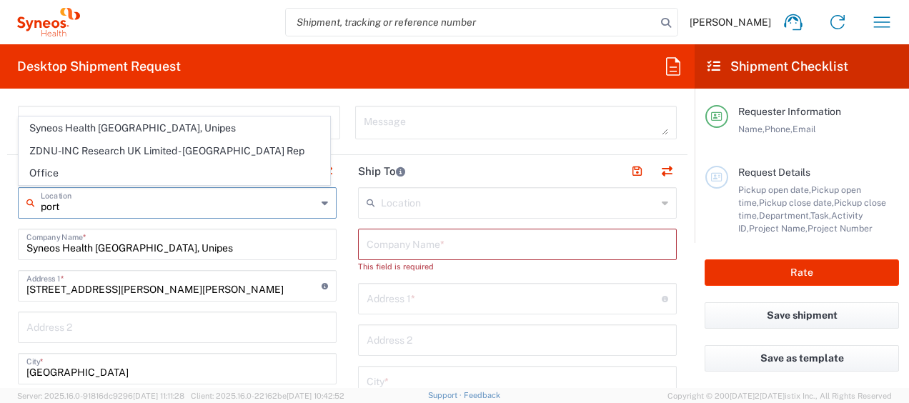
type input "port"
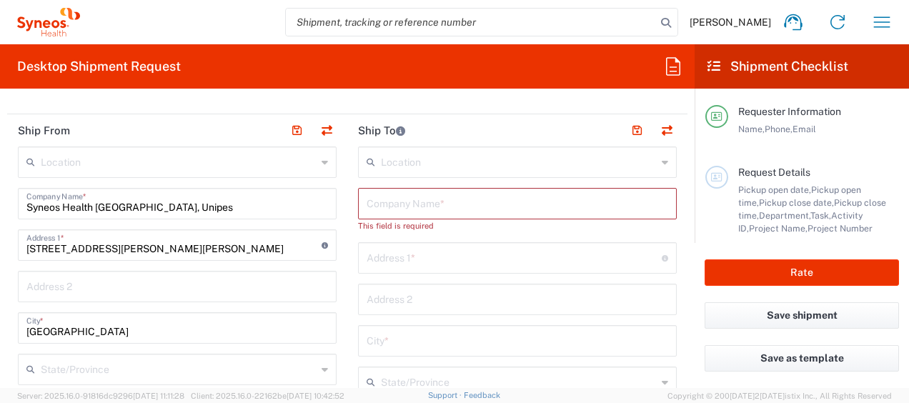
scroll to position [579, 0]
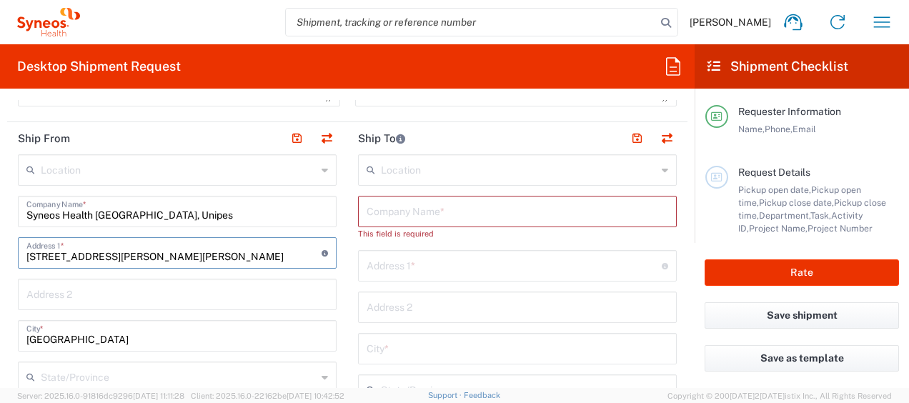
click at [219, 257] on input "Avenida Duque d’Ávila, nº 46, 3º andar ‘C’" at bounding box center [173, 251] width 295 height 25
drag, startPoint x: 127, startPoint y: 256, endPoint x: 22, endPoint y: 254, distance: 105.0
click at [22, 254] on div "Avenida Duque d’Ávila, nº 46, 3º andar ‘C’ Address 1 * For cross streets use st…" at bounding box center [177, 252] width 319 height 31
click at [186, 254] on input "Rua Padre Francisco Álvares, nº 46, 3º andar ‘C’" at bounding box center [173, 251] width 295 height 25
click at [241, 254] on input "Rua Padre Francisco Álvares, nº 22, 3º andar ‘C’" at bounding box center [173, 251] width 295 height 25
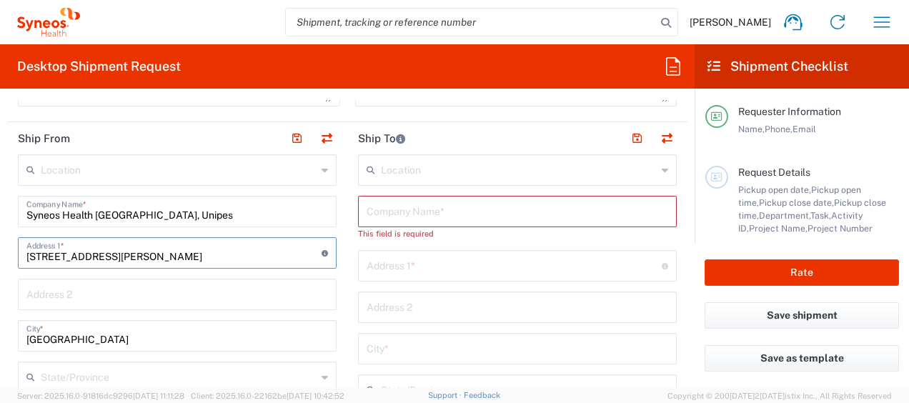
click at [241, 254] on input "Rua Padre Francisco Álvares, nº 22, 3º andar ‘C’" at bounding box center [173, 251] width 295 height 25
type input "Rua Padre Francisco Álvares, nº 22, 3º andar ‘D’"
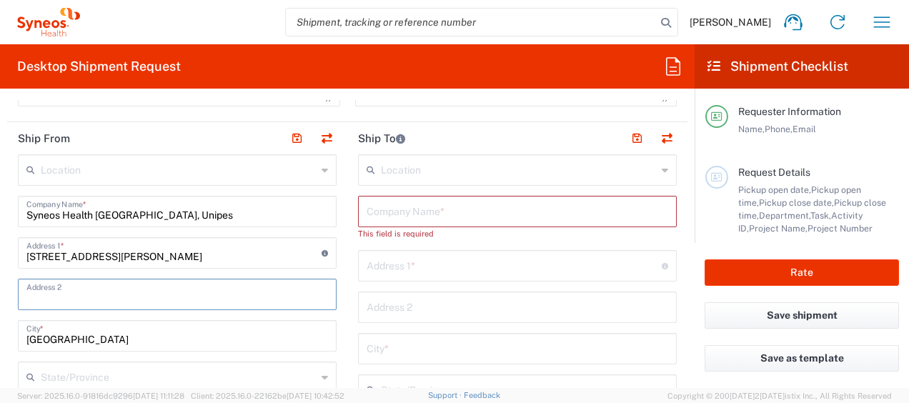
click at [276, 289] on input "text" at bounding box center [176, 293] width 301 height 25
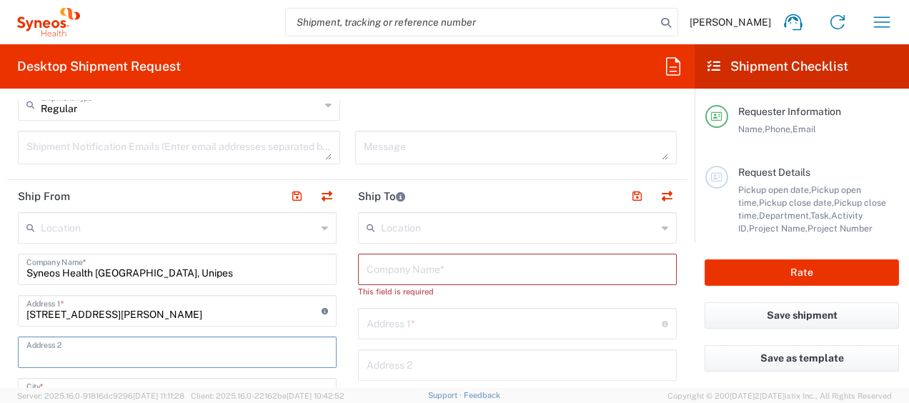
scroll to position [488, 0]
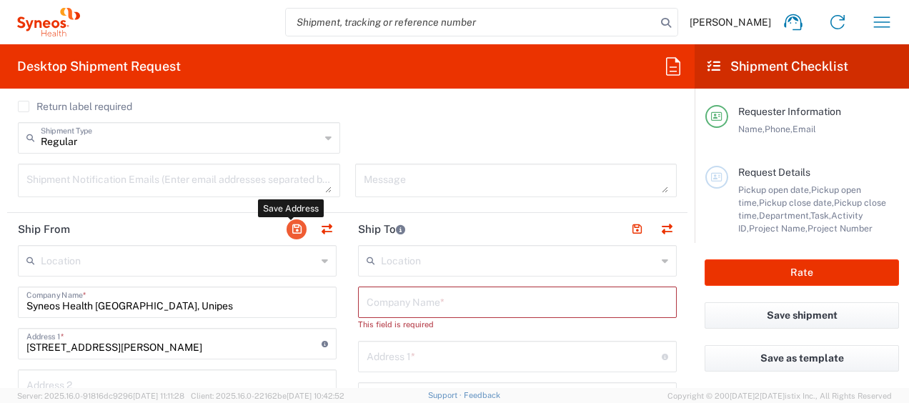
click at [292, 228] on button "button" at bounding box center [296, 229] width 20 height 20
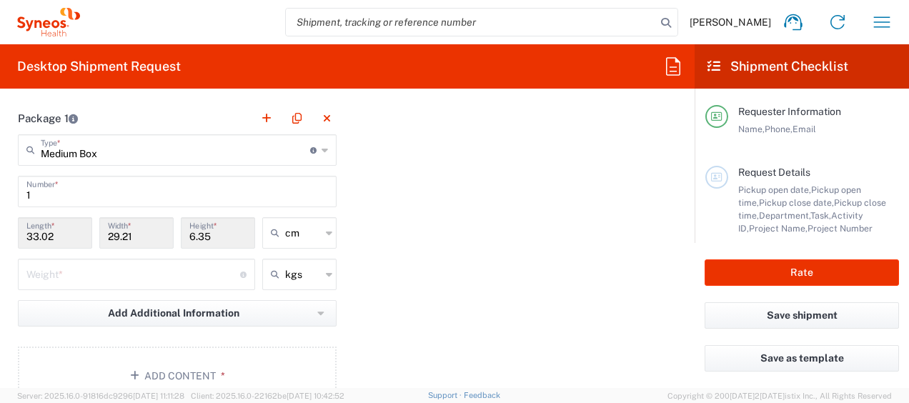
scroll to position [1400, 0]
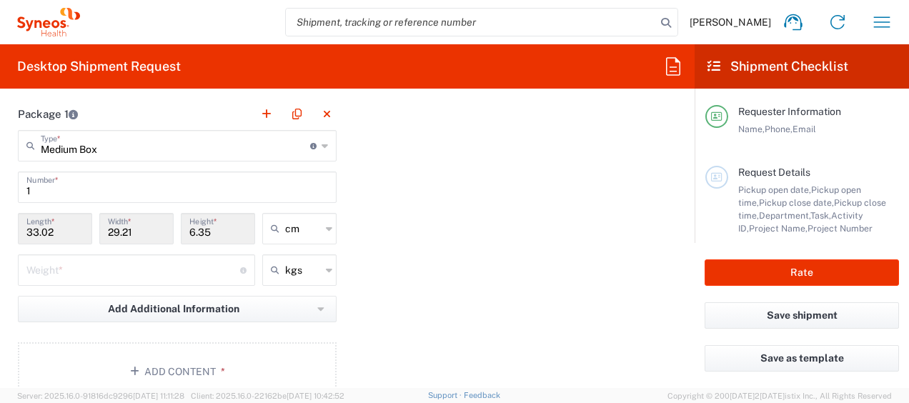
click at [212, 229] on input "6.35" at bounding box center [217, 227] width 57 height 25
click at [57, 229] on input "33.02" at bounding box center [54, 227] width 57 height 25
click at [45, 229] on input "33.02" at bounding box center [54, 227] width 57 height 25
click at [321, 144] on icon at bounding box center [324, 145] width 6 height 23
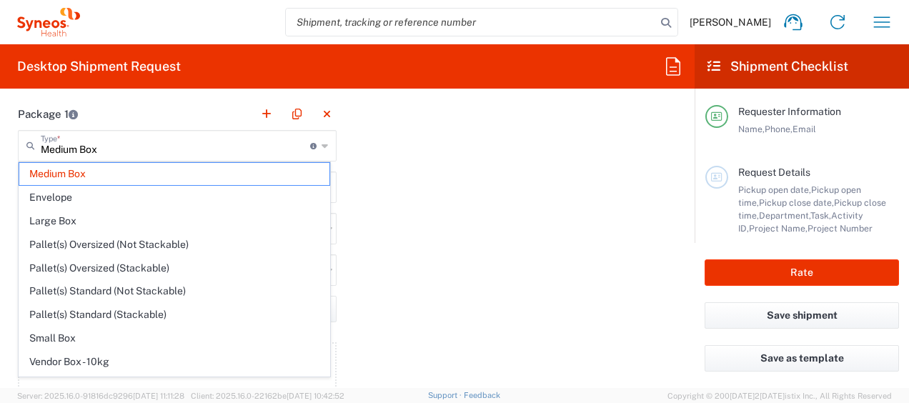
click at [321, 144] on icon at bounding box center [324, 145] width 6 height 23
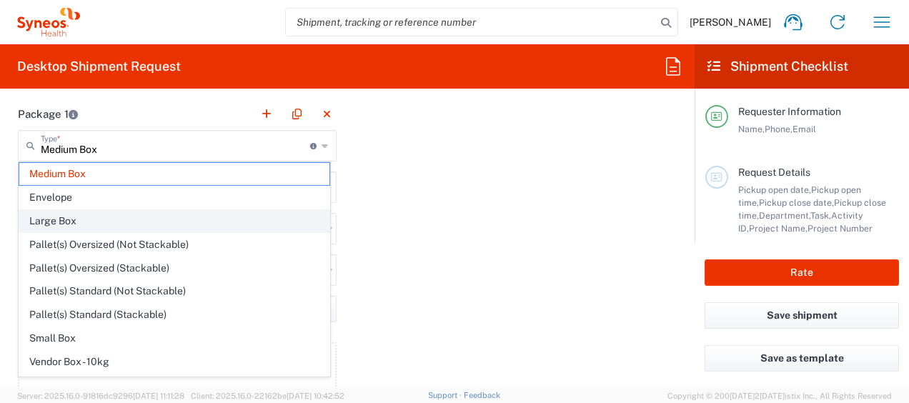
click at [281, 214] on span "Large Box" at bounding box center [174, 221] width 310 height 22
type input "Large Box"
type input "44.45"
type input "31.75"
type input "7.62"
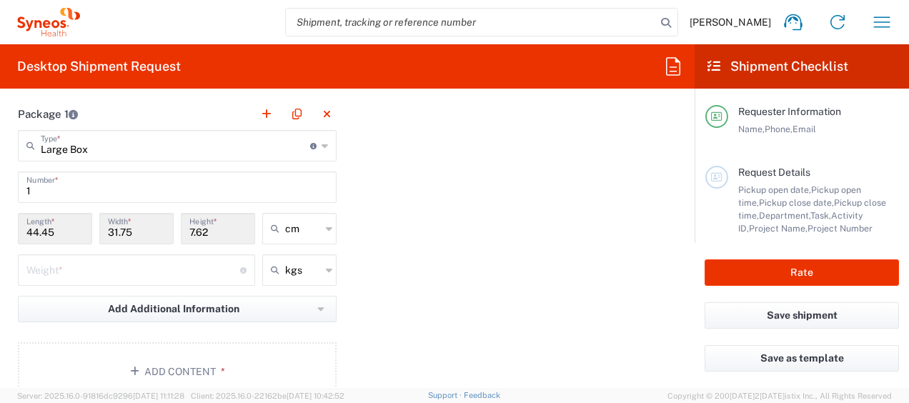
click at [210, 221] on input "7.62" at bounding box center [217, 227] width 57 height 25
click at [194, 232] on input "7.62" at bounding box center [217, 227] width 57 height 25
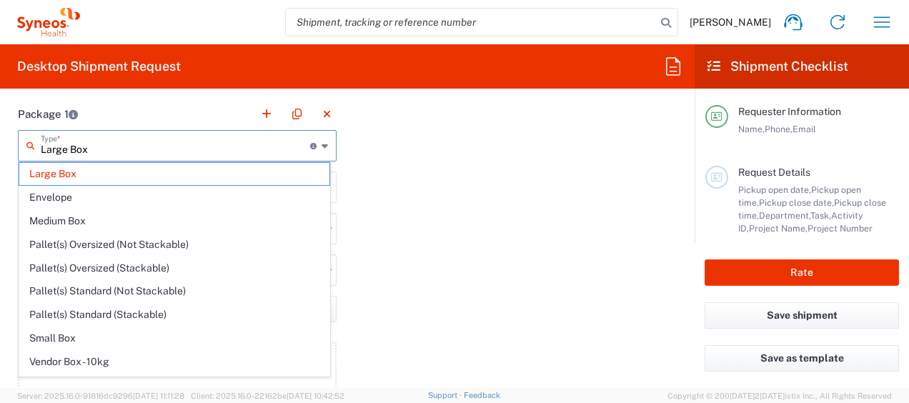
drag, startPoint x: 194, startPoint y: 232, endPoint x: 131, endPoint y: 139, distance: 112.1
click at [131, 139] on input "Large Box" at bounding box center [175, 144] width 269 height 25
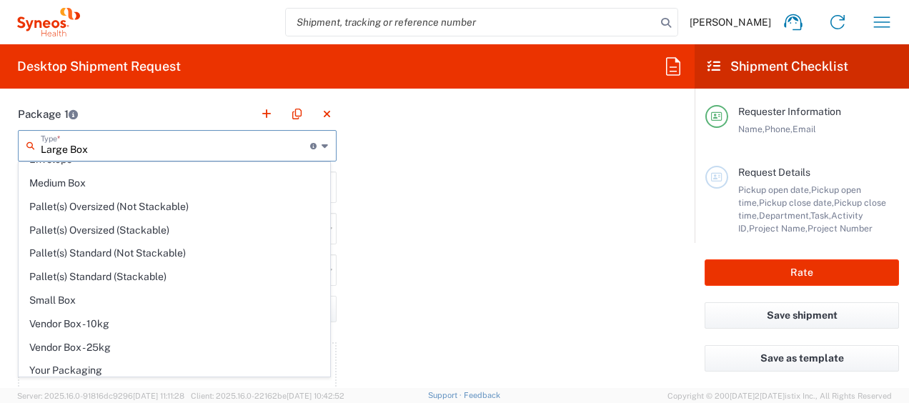
scroll to position [0, 0]
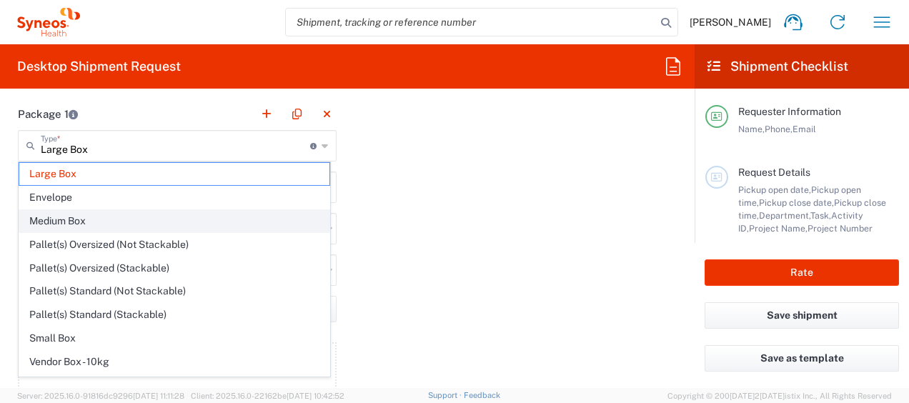
click at [259, 210] on span "Medium Box" at bounding box center [174, 221] width 310 height 22
type input "Medium Box"
type input "33.02"
type input "29.21"
type input "6.35"
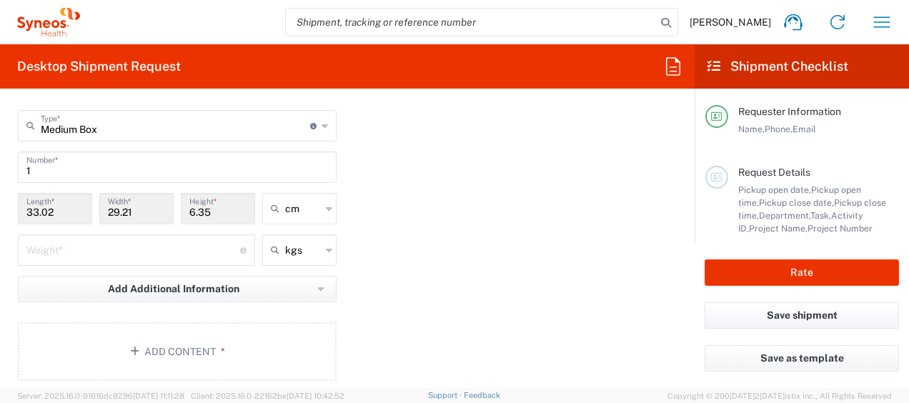
scroll to position [1424, 0]
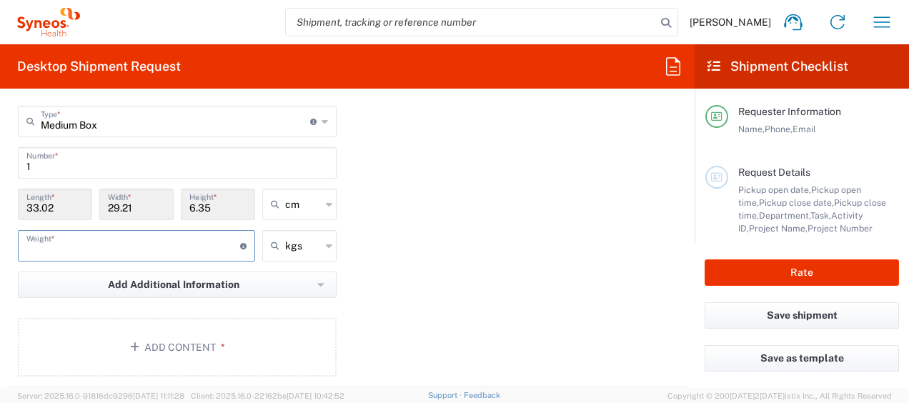
click at [160, 236] on input "number" at bounding box center [133, 244] width 214 height 25
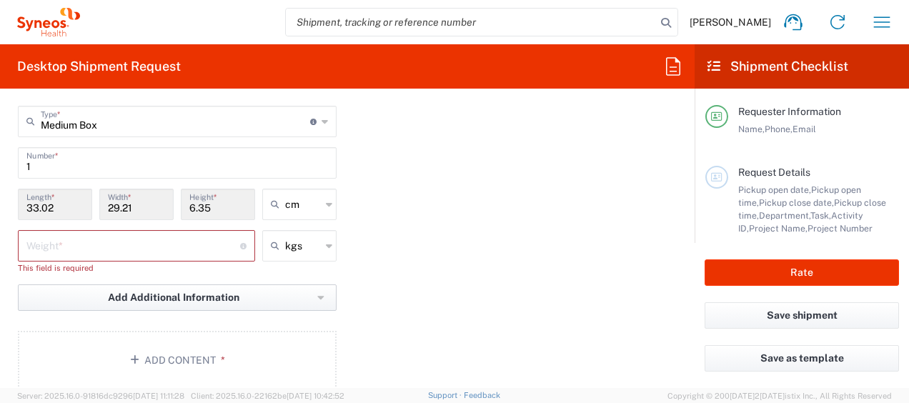
click at [319, 286] on button "Add Additional Information" at bounding box center [177, 297] width 319 height 26
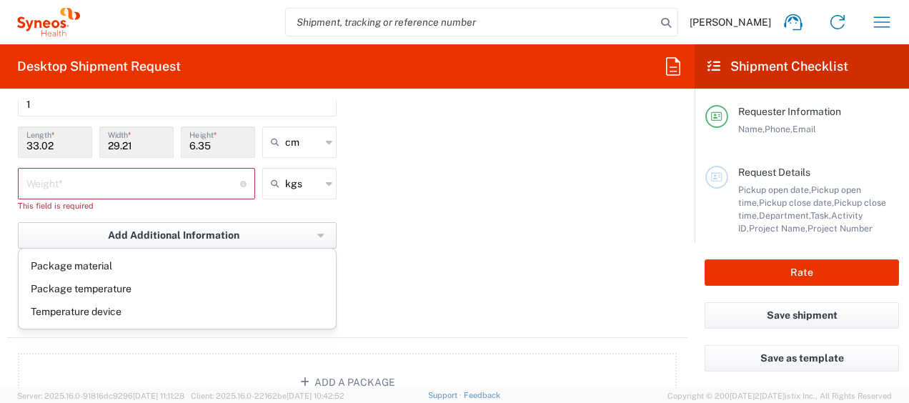
scroll to position [1491, 0]
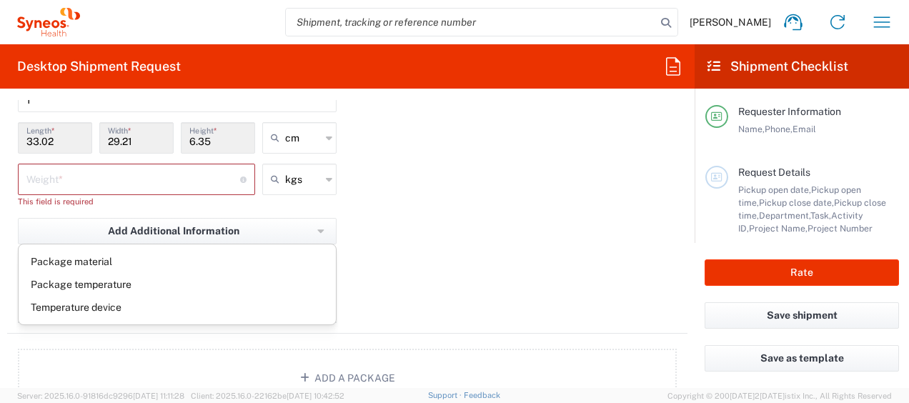
click at [531, 245] on div "Package 1 Medium Box Type * Material used to package goods Large Box Envelope M…" at bounding box center [347, 170] width 680 height 326
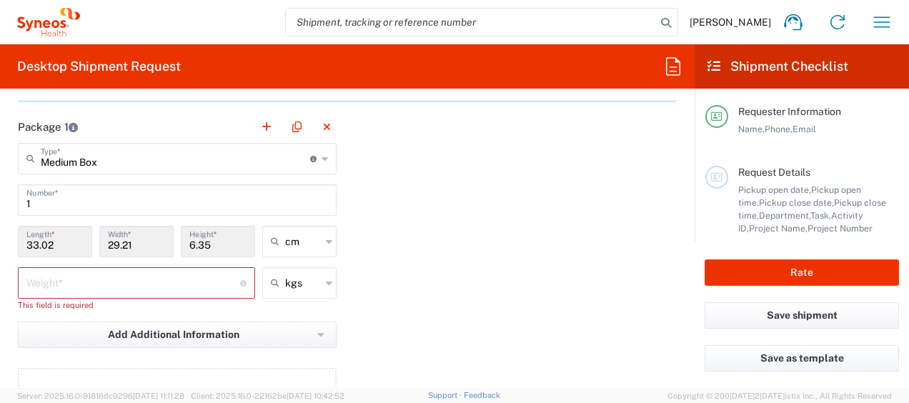
scroll to position [1383, 0]
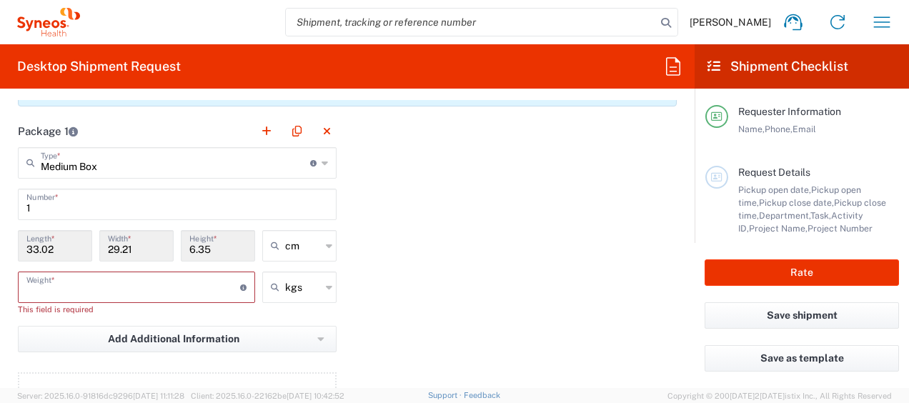
click at [106, 279] on input "number" at bounding box center [133, 286] width 214 height 25
type input "2"
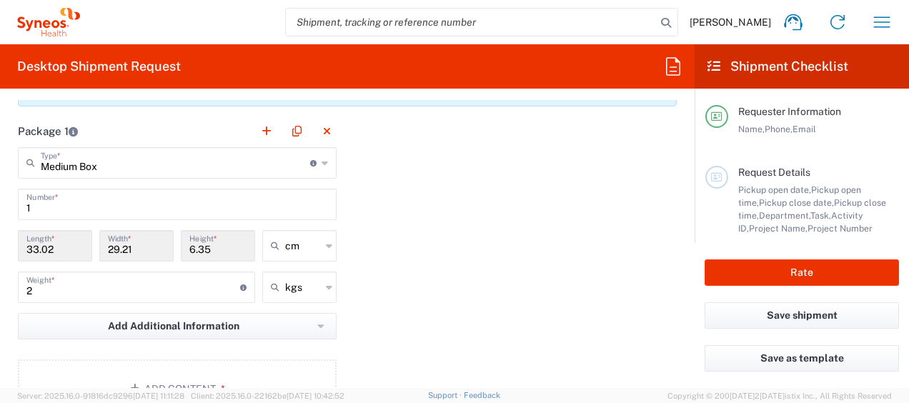
click at [384, 293] on div "Package 1 Medium Box Type * Material used to package goods Large Box Envelope M…" at bounding box center [347, 272] width 680 height 314
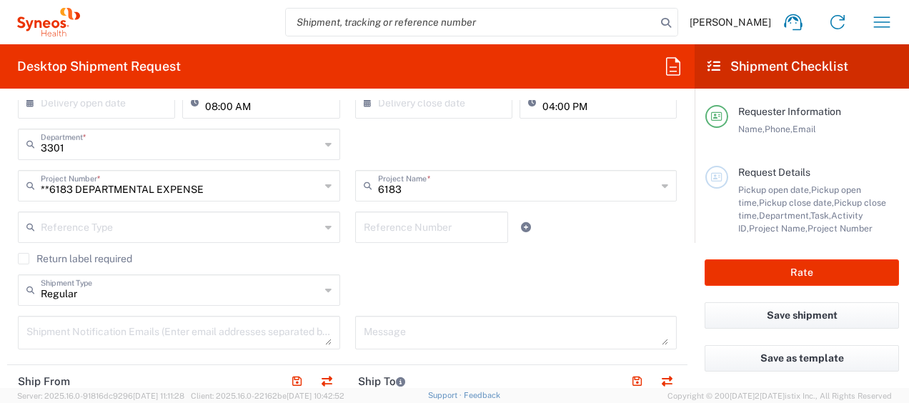
scroll to position [331, 0]
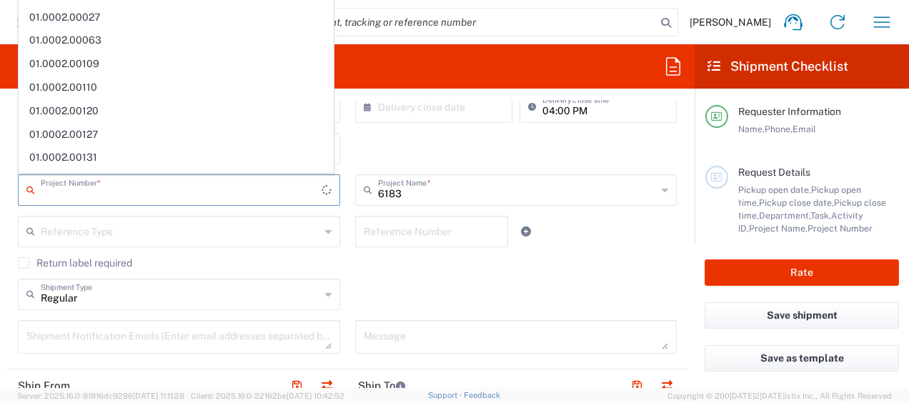
drag, startPoint x: 209, startPoint y: 193, endPoint x: 160, endPoint y: 189, distance: 48.8
click at [160, 189] on input "text" at bounding box center [181, 188] width 281 height 25
click at [503, 280] on div "Regular Shipment Type Batch Regular" at bounding box center [348, 299] width 674 height 41
type input "**6183 DEPARTMENTAL EXPENSE"
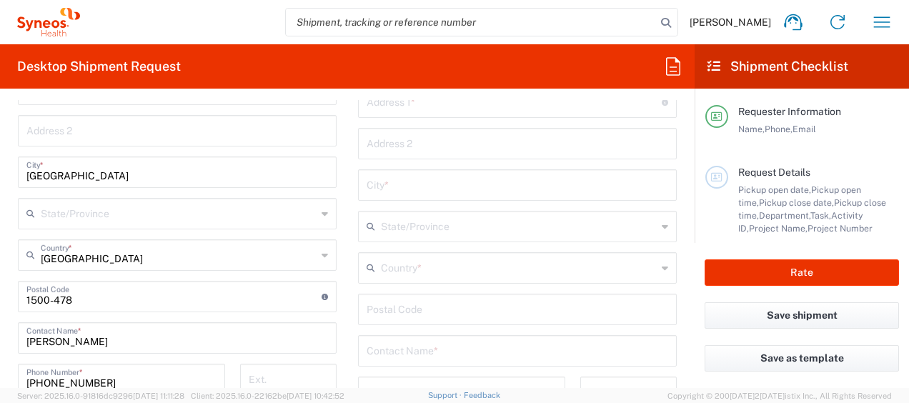
scroll to position [751, 0]
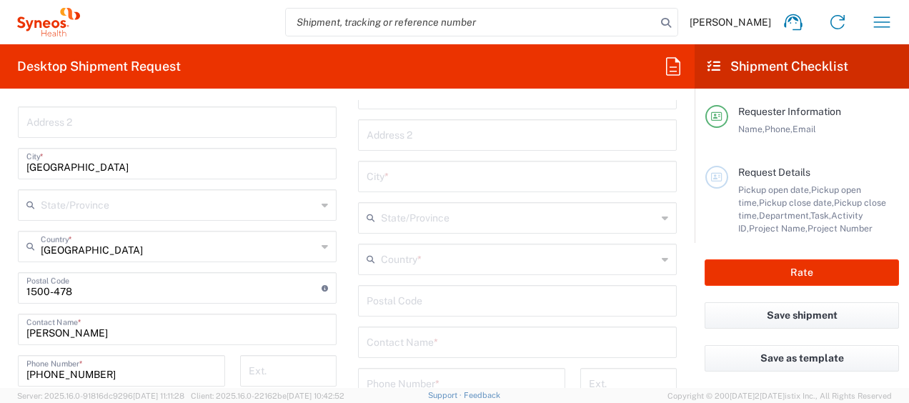
click at [321, 209] on icon at bounding box center [324, 205] width 6 height 23
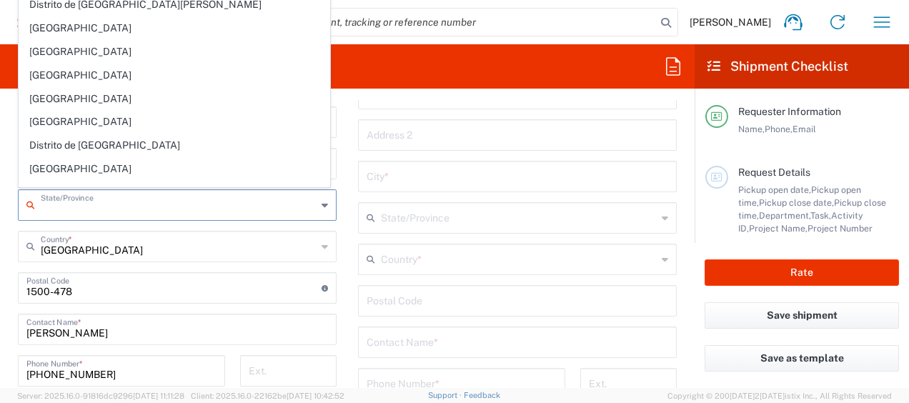
scroll to position [121, 0]
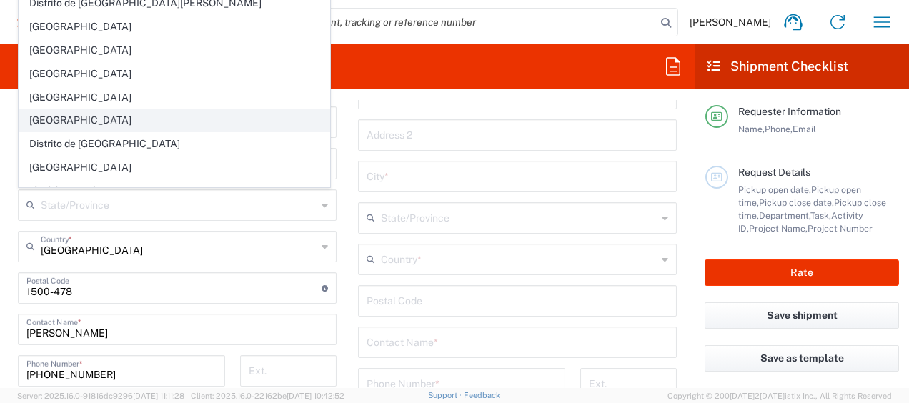
click at [216, 117] on span "Distrito de Lisboa" at bounding box center [174, 120] width 310 height 22
type input "Distrito de Lisboa"
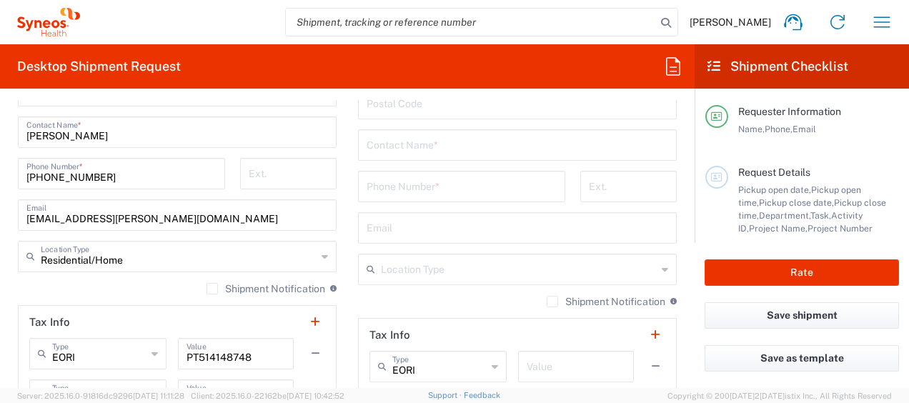
scroll to position [981, 0]
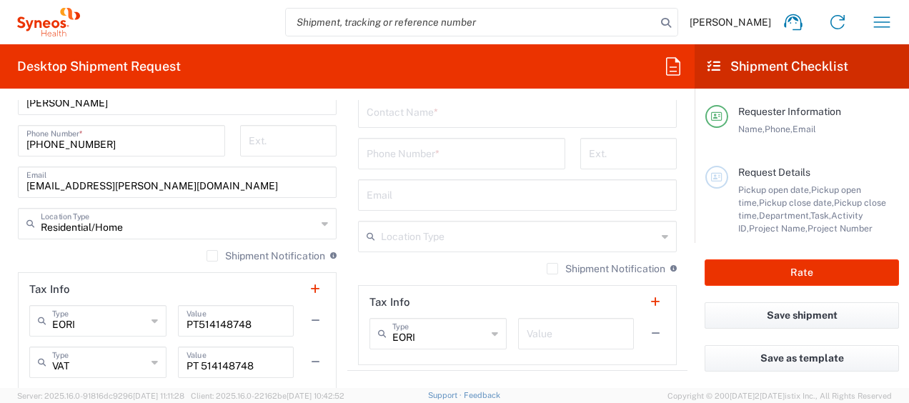
click at [206, 251] on label "Shipment Notification" at bounding box center [265, 255] width 119 height 11
click at [212, 256] on input "Shipment Notification" at bounding box center [212, 256] width 0 height 0
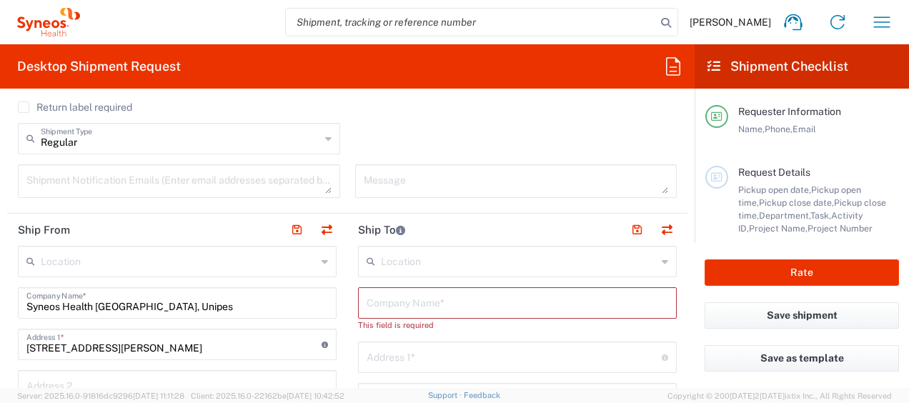
scroll to position [491, 0]
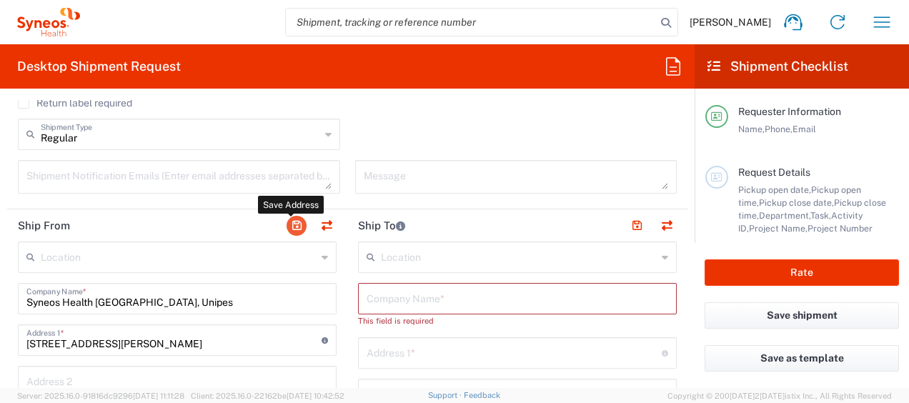
click at [294, 224] on button "button" at bounding box center [296, 226] width 20 height 20
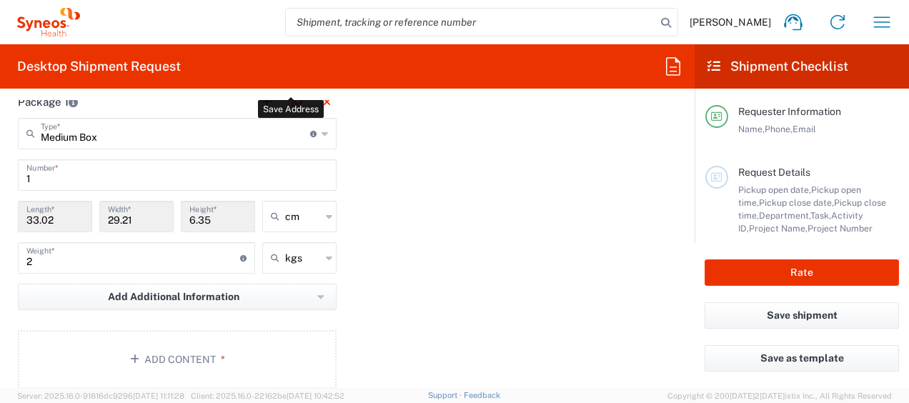
scroll to position [1577, 0]
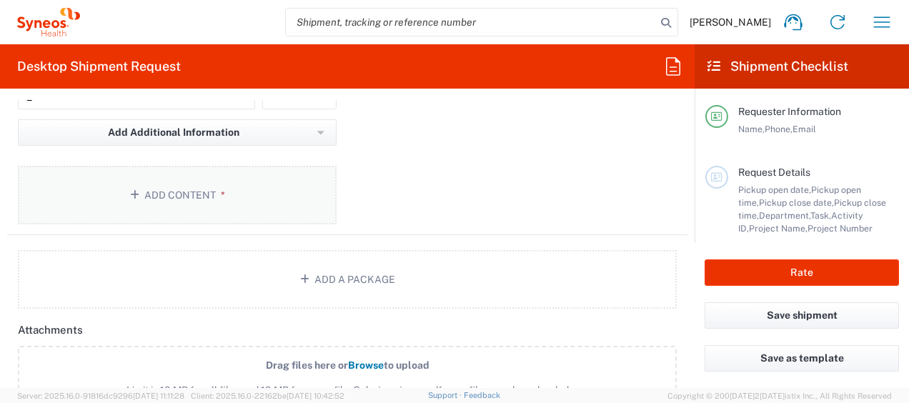
click at [130, 190] on icon "button" at bounding box center [137, 195] width 14 height 10
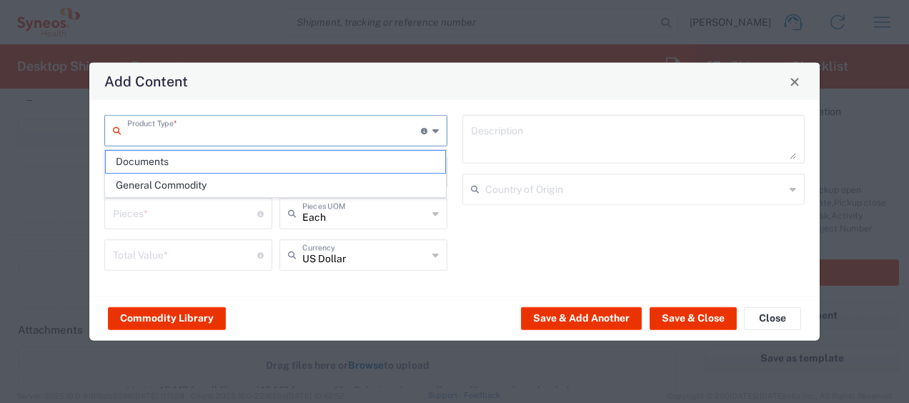
click at [281, 135] on input "text" at bounding box center [274, 129] width 294 height 25
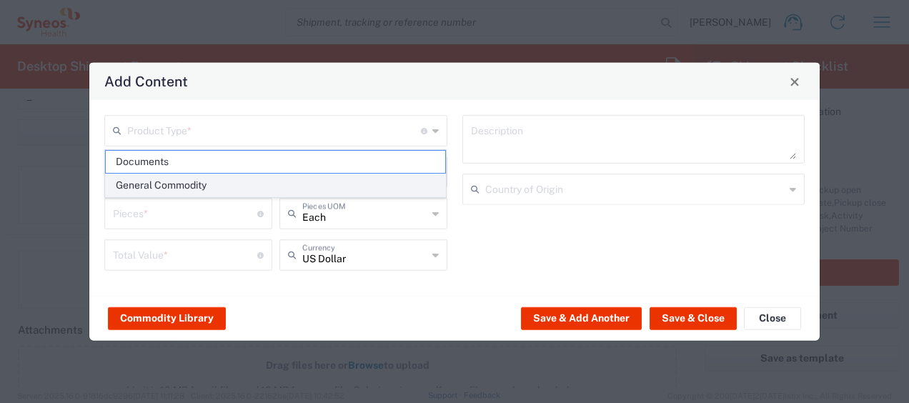
click at [254, 189] on span "General Commodity" at bounding box center [276, 185] width 340 height 22
type input "General Commodity"
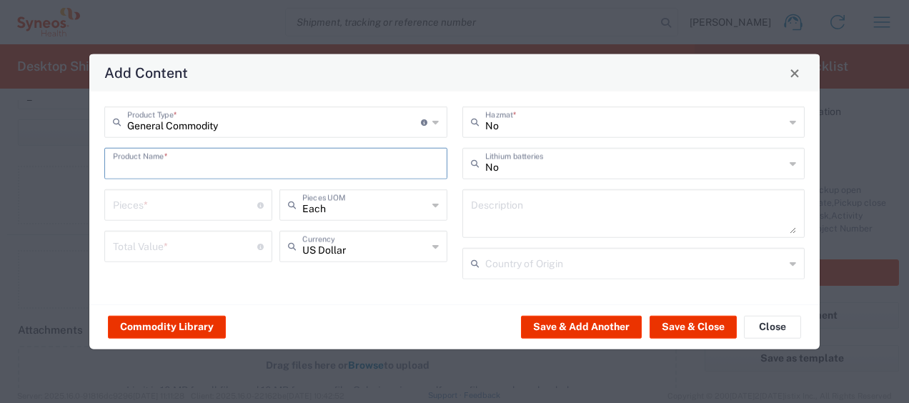
click at [244, 163] on input "text" at bounding box center [276, 162] width 326 height 25
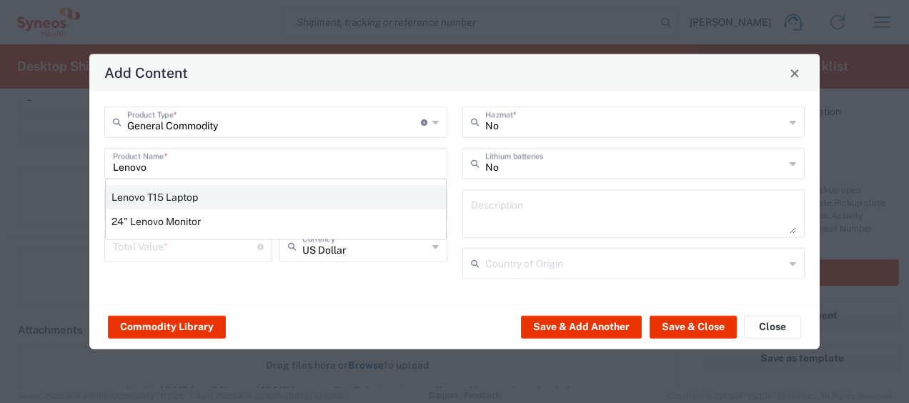
click at [231, 197] on div "Lenovo T15 Laptop" at bounding box center [276, 197] width 340 height 24
type input "Lenovo T15 Laptop"
type textarea "Lenovo T15 Laptop"
type input "China"
type input "Yes"
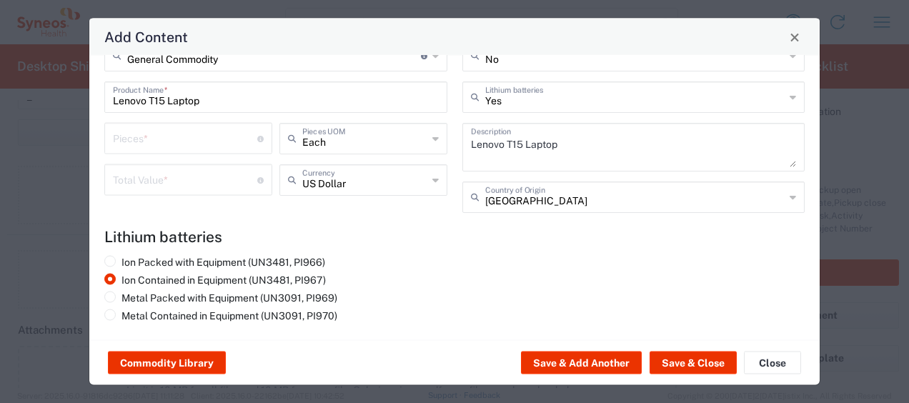
scroll to position [0, 0]
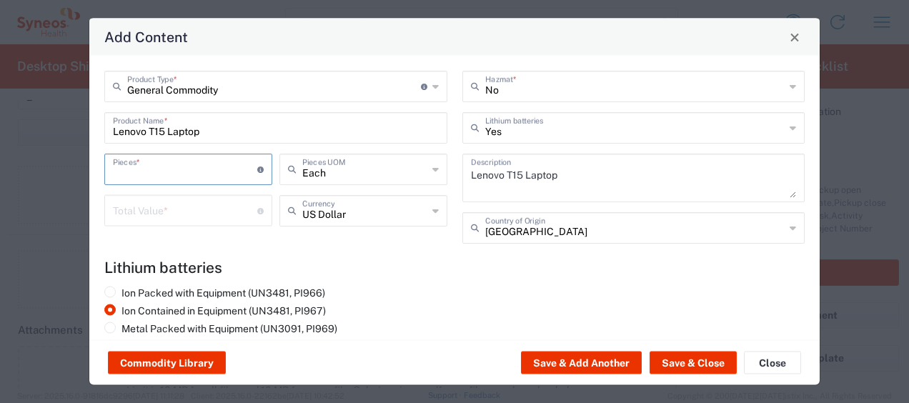
click at [237, 173] on input "number" at bounding box center [185, 168] width 144 height 25
type input "1"
click at [223, 204] on input "number" at bounding box center [185, 209] width 144 height 25
click at [432, 171] on icon at bounding box center [435, 169] width 6 height 23
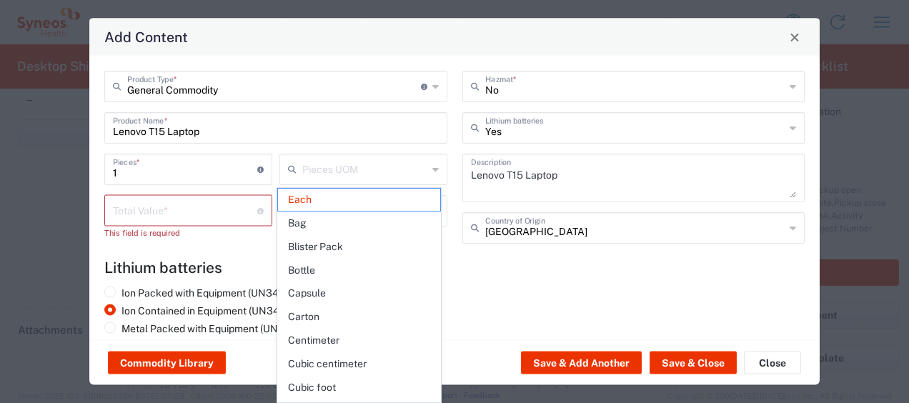
click at [481, 272] on h4 "Lithium batteries" at bounding box center [454, 268] width 700 height 18
type input "Each"
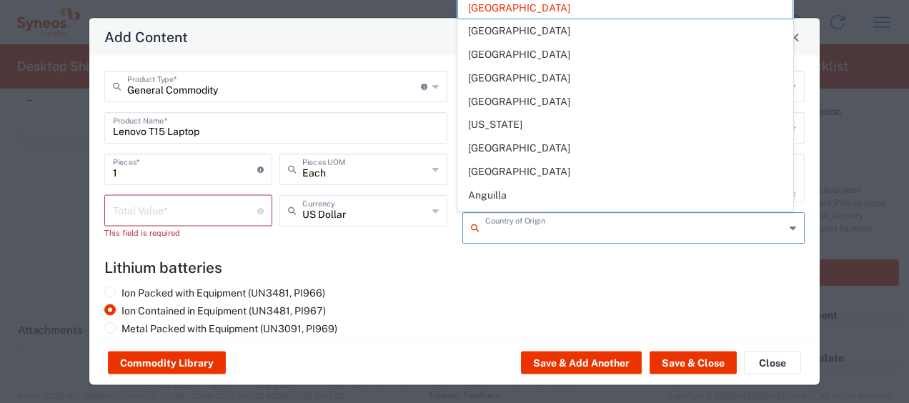
click at [497, 229] on input "text" at bounding box center [635, 226] width 300 height 25
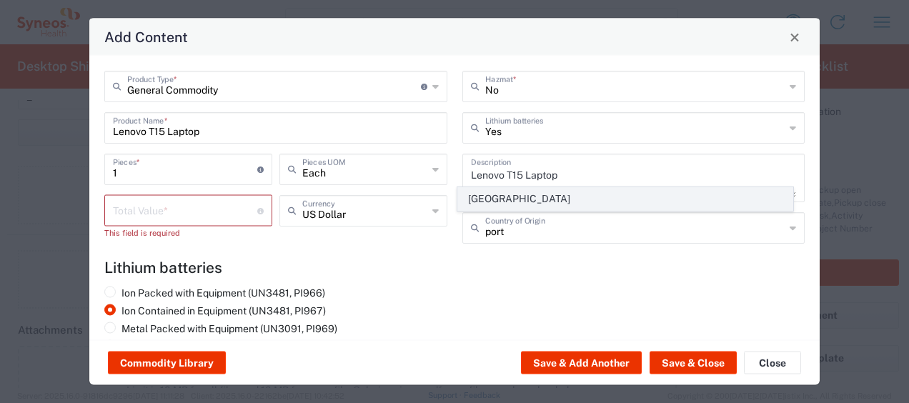
click at [496, 197] on span "Portugal" at bounding box center [625, 199] width 334 height 22
type input "Portugal"
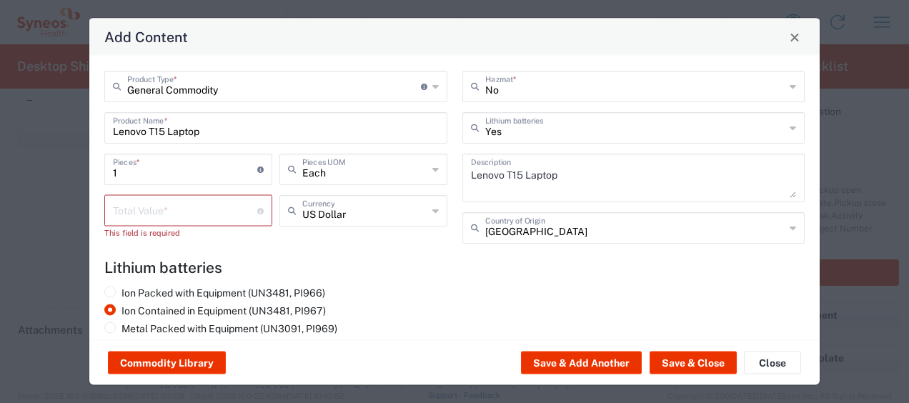
click at [494, 284] on agx-lithium-batteries-content "Lithium batteries Ion Packed with Equipment (UN3481, PI966) Ion Contained in Eq…" at bounding box center [454, 308] width 700 height 99
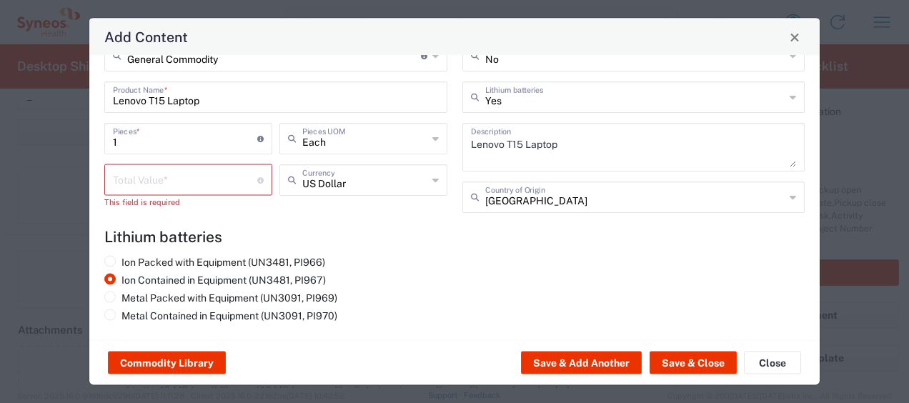
click at [432, 183] on icon at bounding box center [435, 180] width 6 height 23
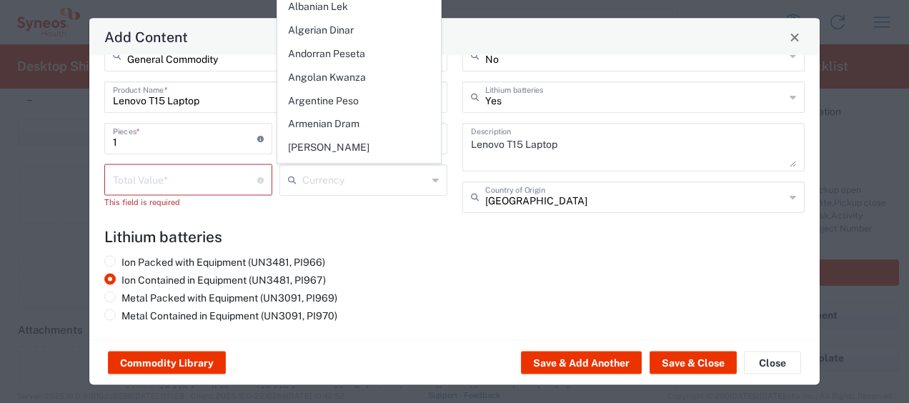
click at [420, 242] on h4 "Lithium batteries" at bounding box center [454, 237] width 700 height 18
type input "US Dollar"
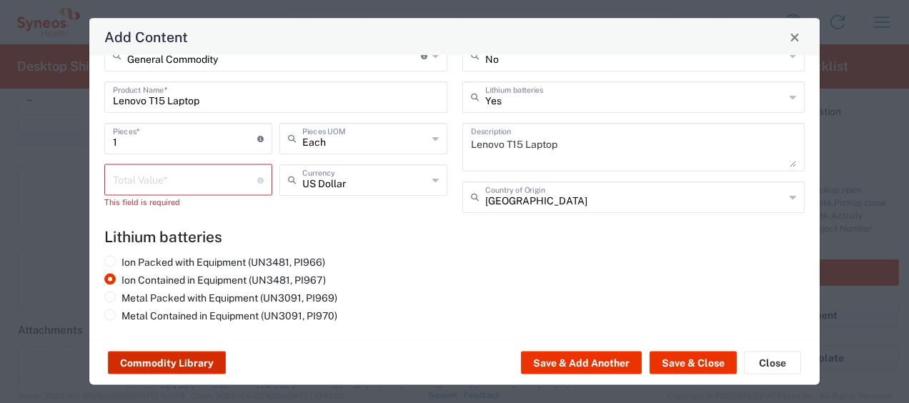
click at [153, 360] on button "Commodity Library" at bounding box center [167, 362] width 118 height 23
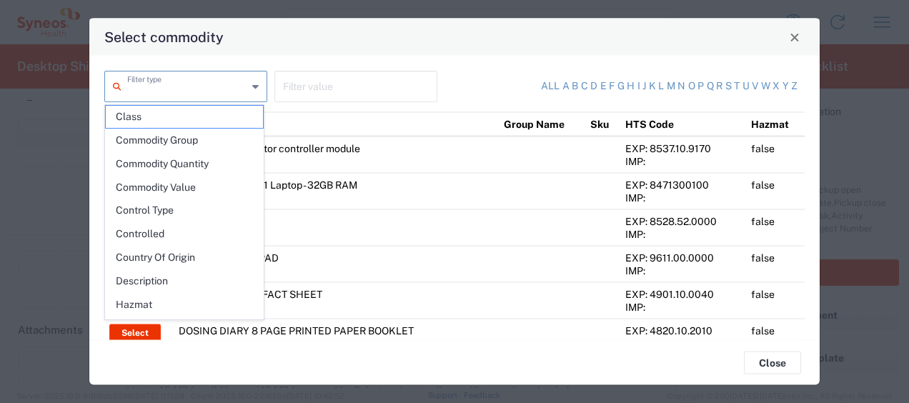
click at [194, 91] on input "text" at bounding box center [187, 85] width 120 height 25
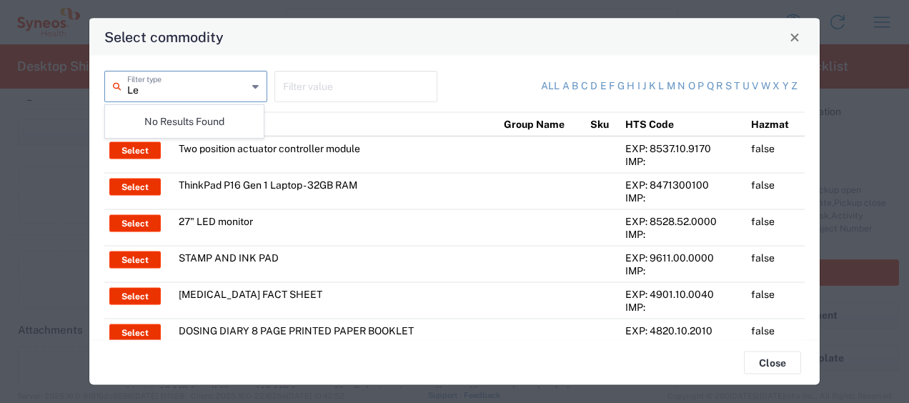
type input "L"
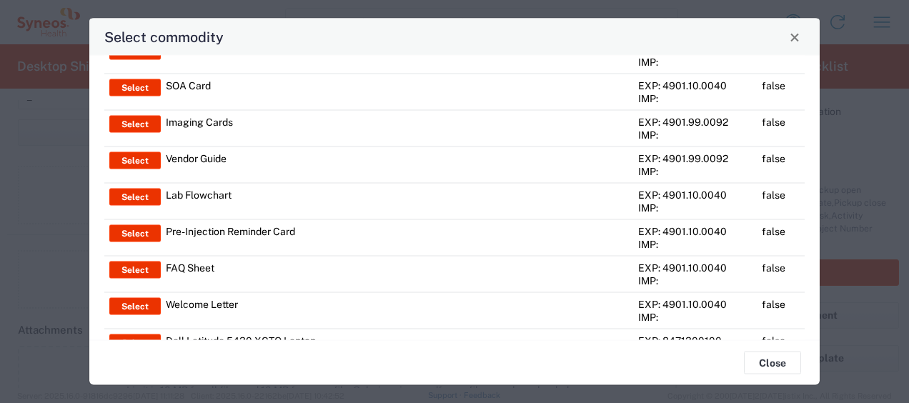
scroll to position [0, 0]
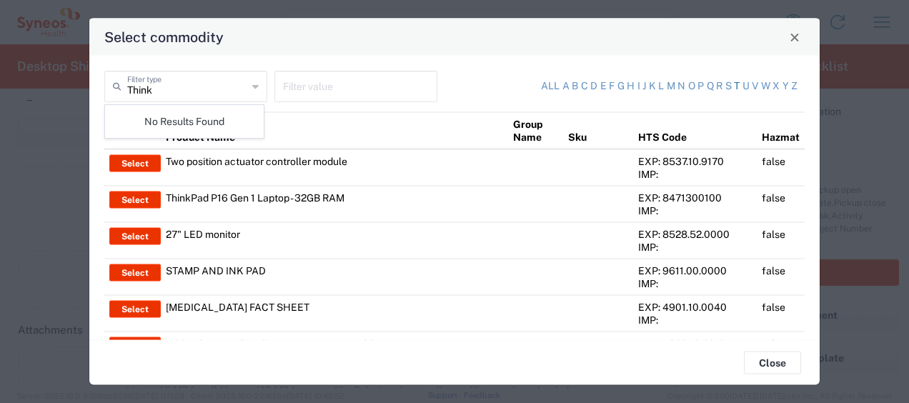
click at [734, 84] on link "t" at bounding box center [737, 86] width 6 height 14
type input "Product Name"
type input "t"
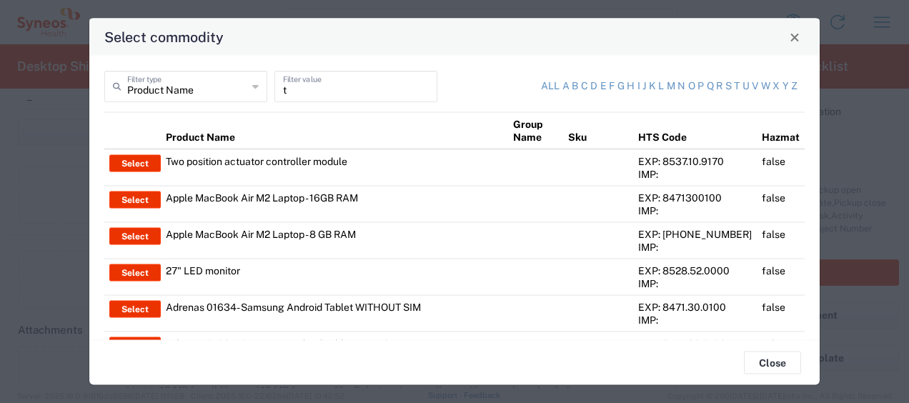
click at [253, 86] on icon at bounding box center [255, 86] width 6 height 23
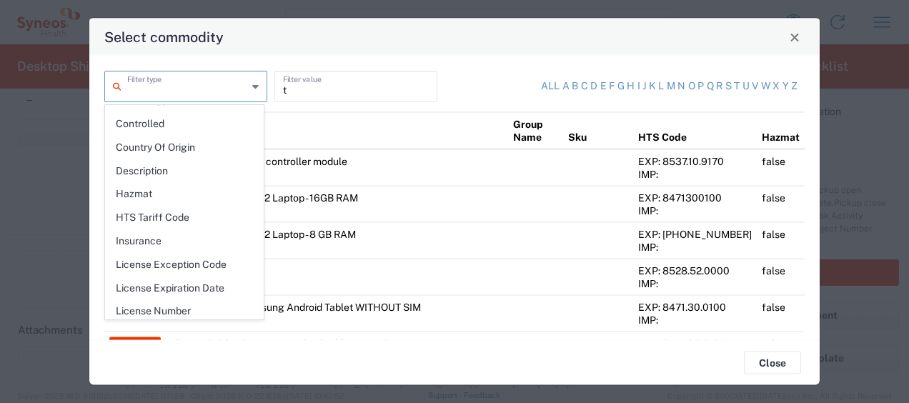
scroll to position [199, 0]
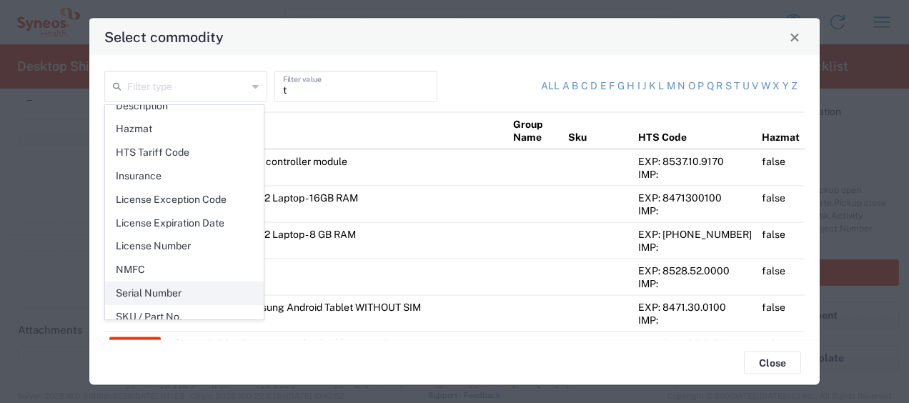
click at [204, 287] on span "Serial Number" at bounding box center [184, 293] width 157 height 22
type input "Serial Number"
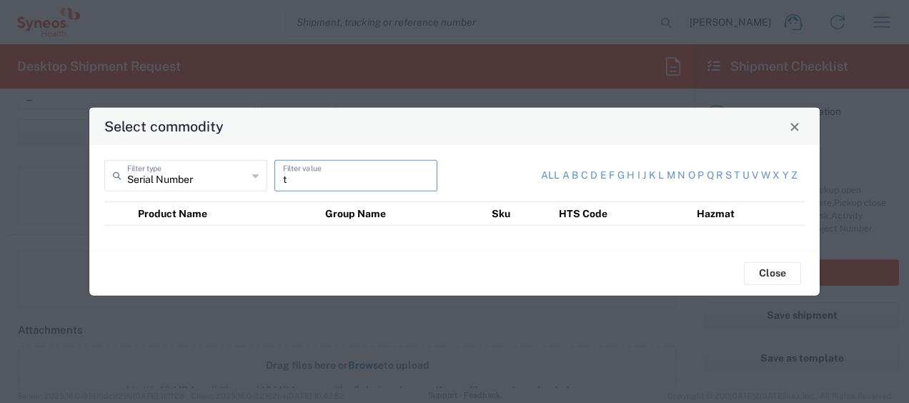
click at [292, 184] on input "t" at bounding box center [356, 174] width 146 height 25
type input "PF2SED9C"
click at [259, 180] on div "Serial Number Filter type" at bounding box center [185, 175] width 163 height 31
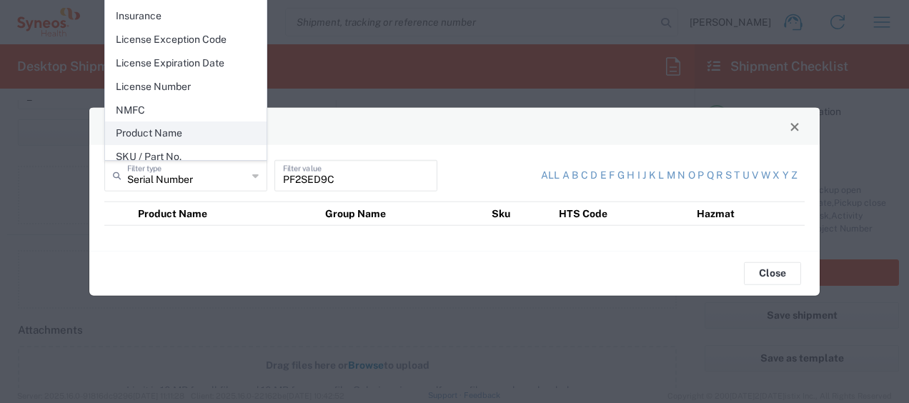
click at [219, 122] on span "Product Name" at bounding box center [186, 133] width 160 height 22
type input "Product Name"
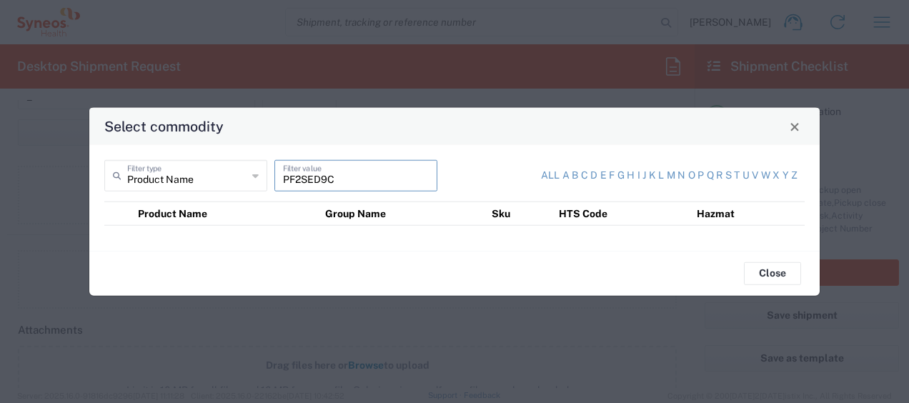
drag, startPoint x: 339, startPoint y: 179, endPoint x: 281, endPoint y: 179, distance: 57.9
click at [281, 179] on div "PF2SED9C Filter value" at bounding box center [355, 175] width 163 height 31
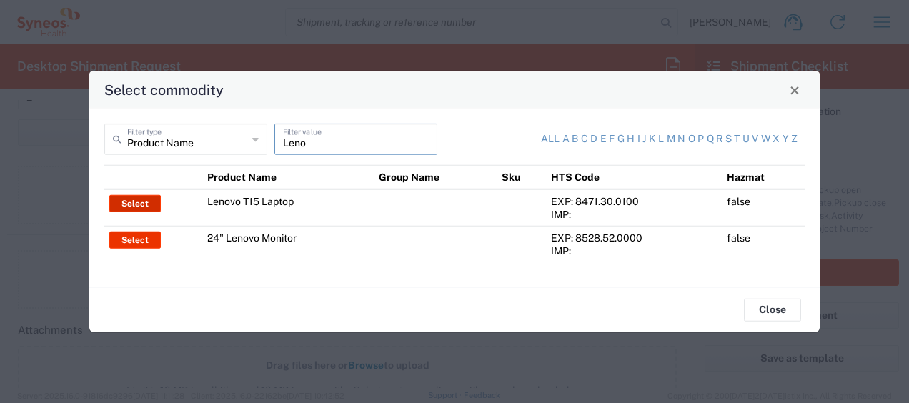
type input "Leno"
click at [149, 203] on button "Select" at bounding box center [134, 203] width 51 height 17
type input "China"
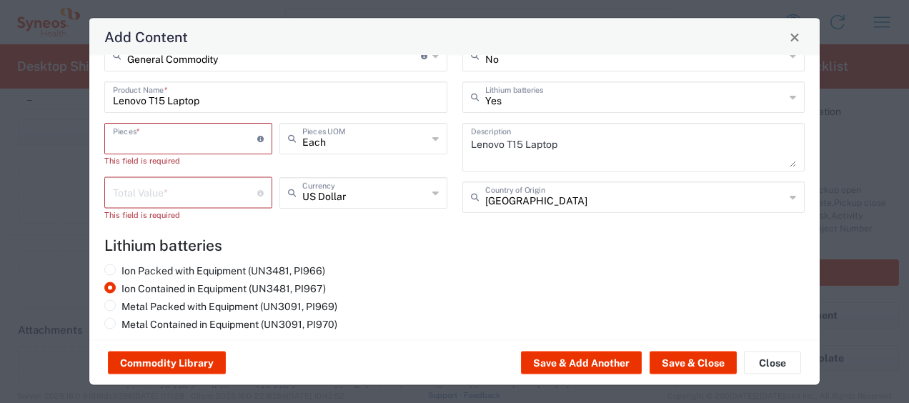
click at [180, 134] on input "number" at bounding box center [185, 137] width 144 height 25
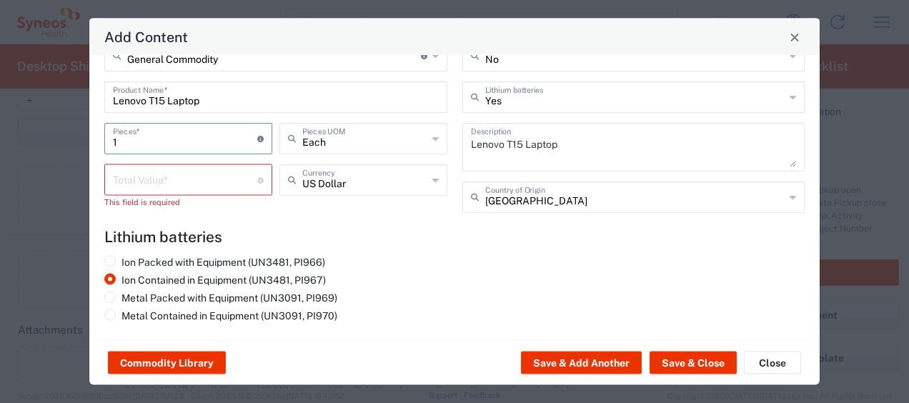
type input "1"
click at [169, 360] on button "Commodity Library" at bounding box center [167, 362] width 118 height 23
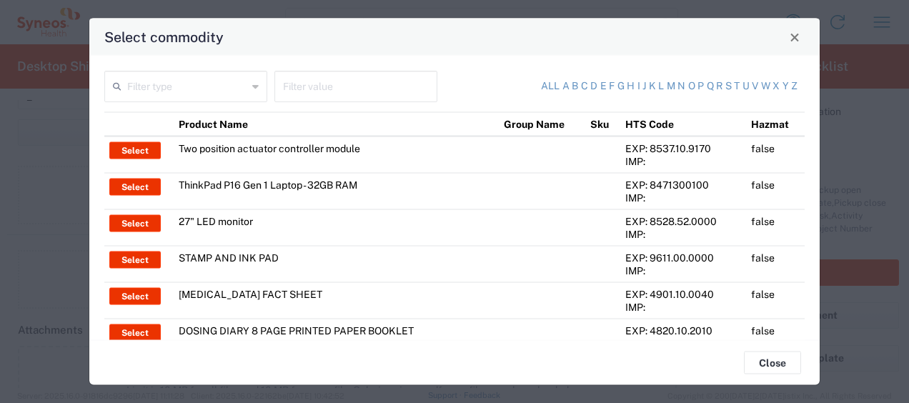
click at [254, 81] on icon at bounding box center [255, 86] width 6 height 23
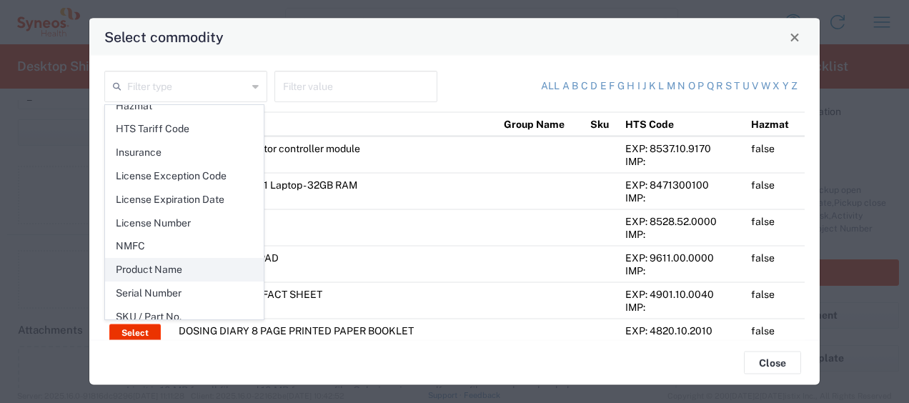
click at [208, 263] on span "Product Name" at bounding box center [184, 270] width 157 height 22
type input "Product Name"
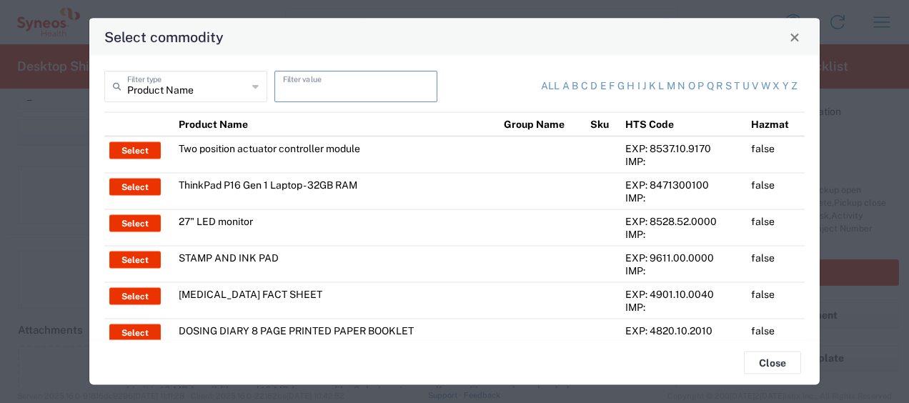
click at [313, 83] on input "text" at bounding box center [356, 85] width 146 height 25
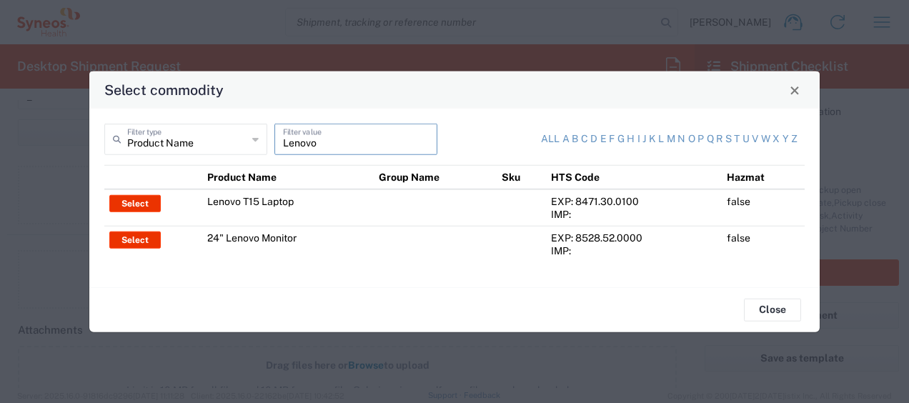
type input "Lenovo"
click at [584, 203] on div "EXP: 8471.30.0100" at bounding box center [634, 201] width 166 height 13
click at [137, 202] on button "Select" at bounding box center [134, 203] width 51 height 17
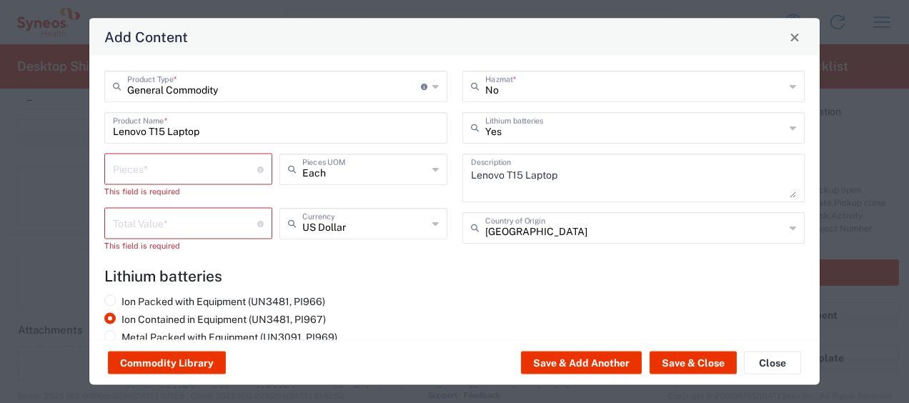
scroll to position [40, 0]
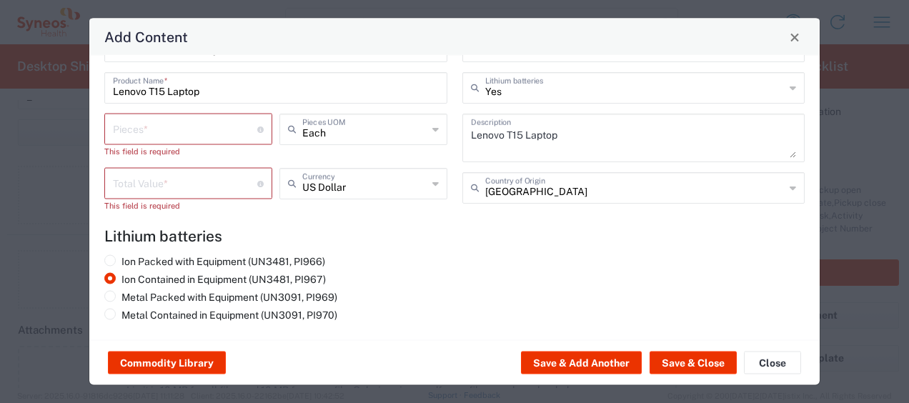
click at [204, 131] on input "number" at bounding box center [185, 128] width 144 height 25
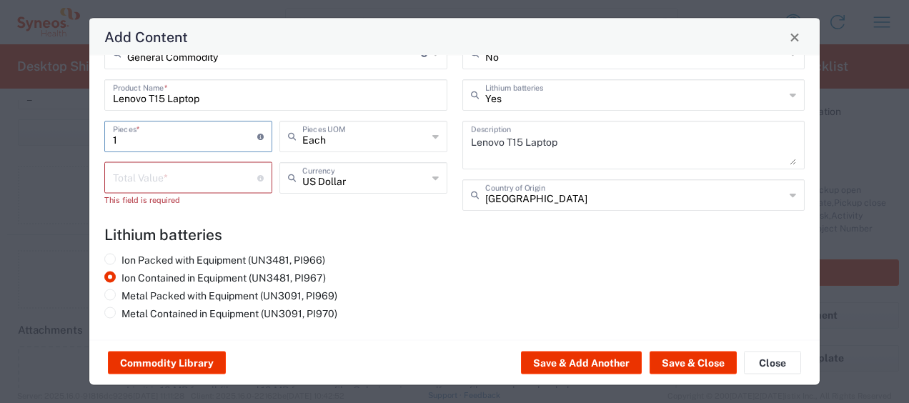
scroll to position [31, 0]
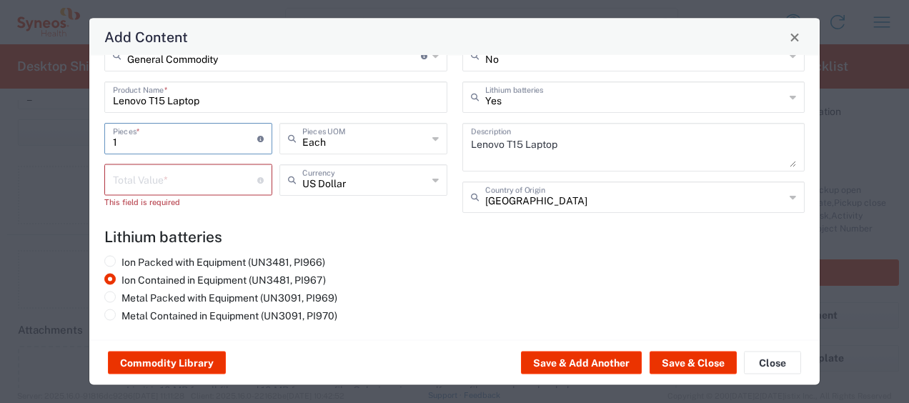
type input "1"
click at [199, 186] on input "number" at bounding box center [185, 178] width 144 height 25
type input "1"
click at [394, 216] on div "General Commodity Product Type * Document: Paper document generated internally …" at bounding box center [276, 131] width 358 height 183
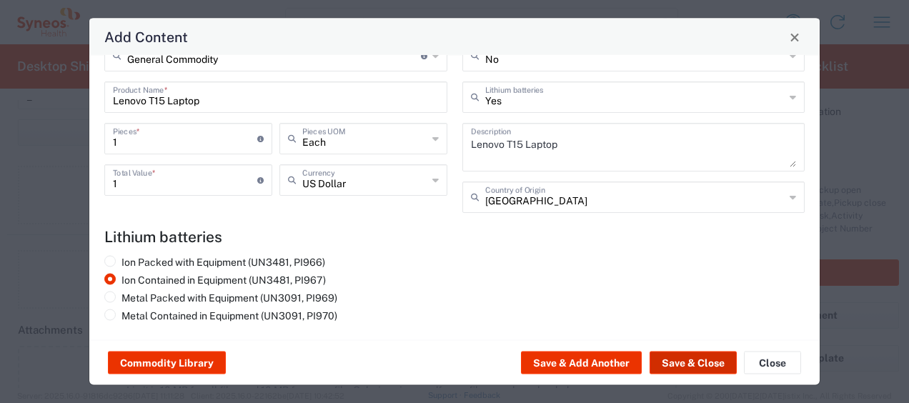
click at [675, 362] on button "Save & Close" at bounding box center [692, 362] width 87 height 23
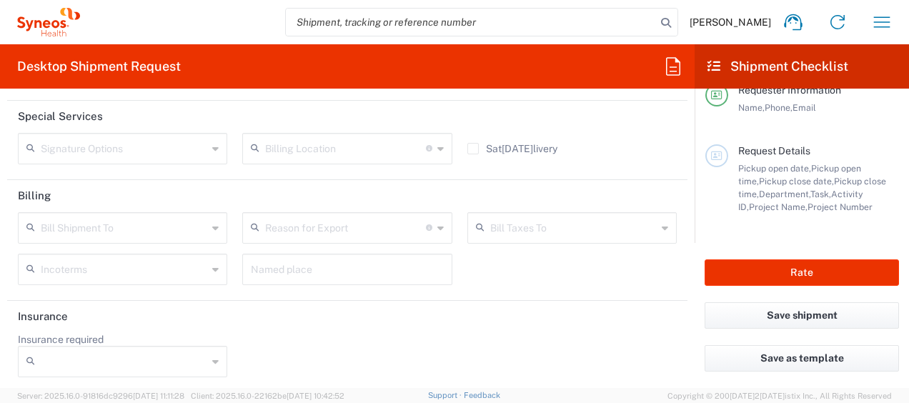
scroll to position [0, 0]
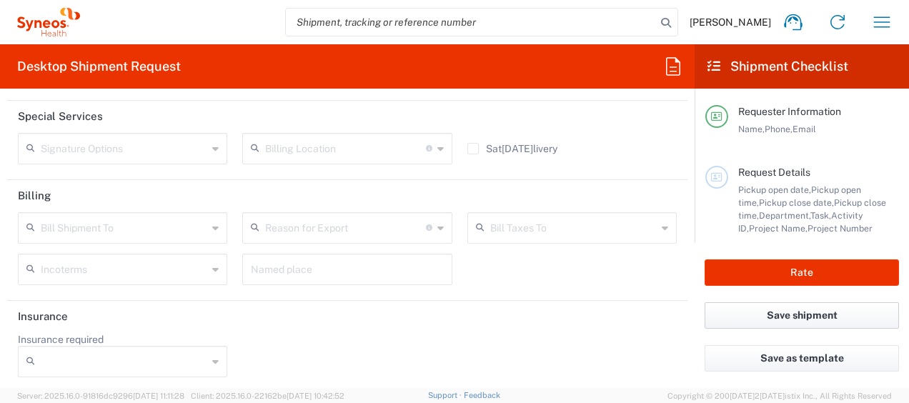
click at [746, 320] on button "Save shipment" at bounding box center [801, 315] width 194 height 26
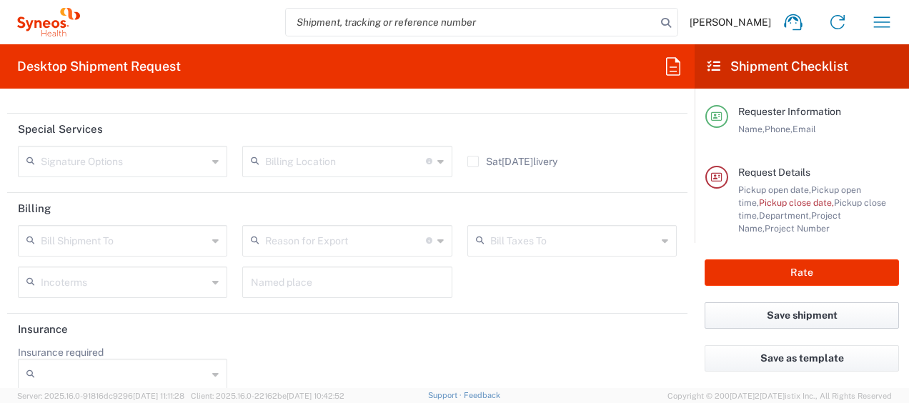
scroll to position [2007, 0]
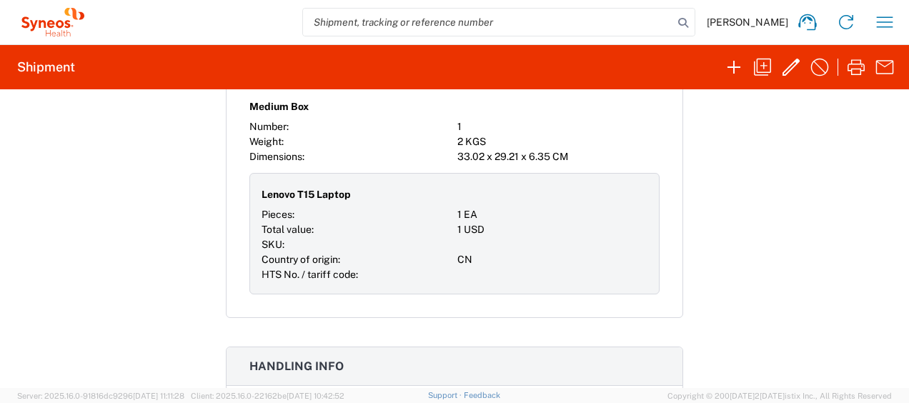
scroll to position [1027, 0]
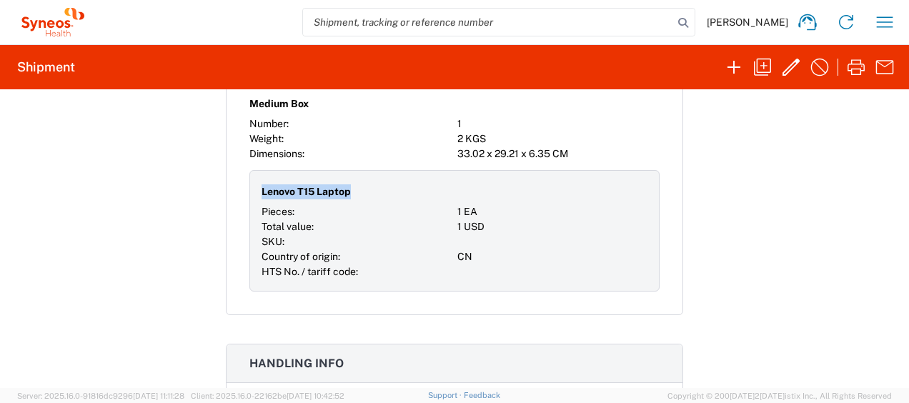
drag, startPoint x: 253, startPoint y: 184, endPoint x: 341, endPoint y: 182, distance: 88.6
click at [341, 182] on div "Lenovo T15 Laptop Pieces: 1 EA Total value: 1 USD SKU: Country of origin: CN HT…" at bounding box center [454, 230] width 410 height 121
copy span "Lenovo T15 Laptop"
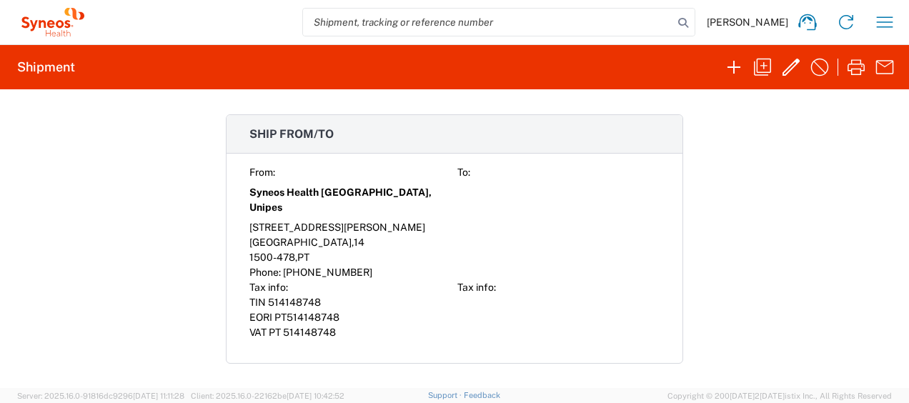
scroll to position [667, 0]
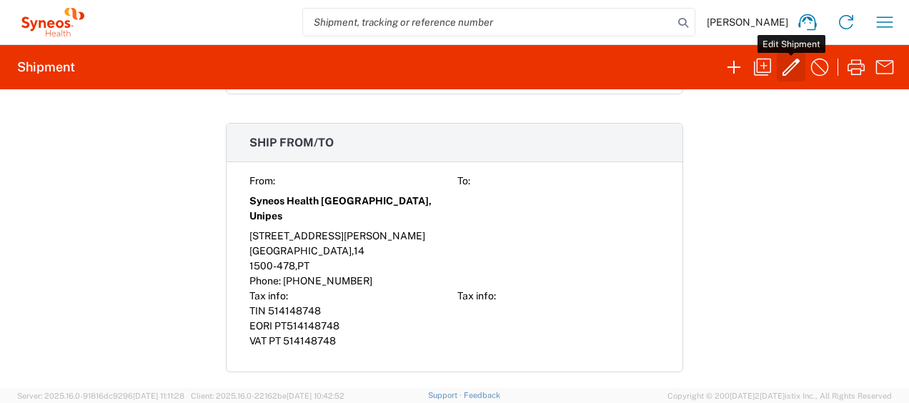
click at [790, 64] on icon "button" at bounding box center [790, 67] width 23 height 23
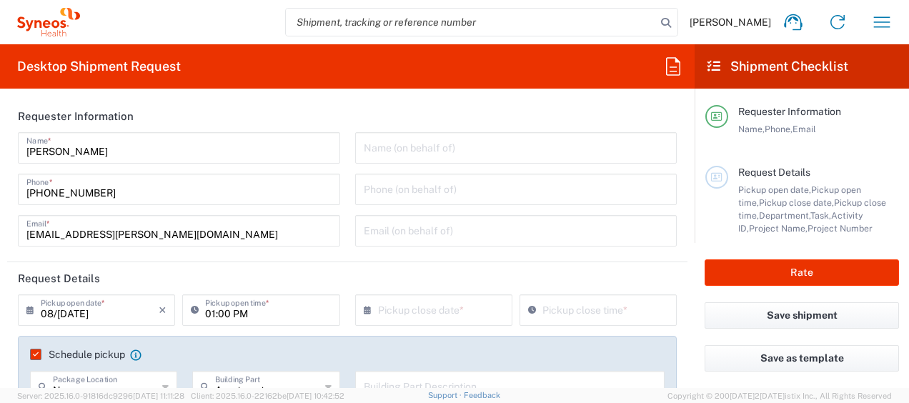
type input "3301"
type input "**6183 DEPARTMENTAL EXPENSE"
type input "6183"
type input "Distrito de Lisboa"
type input "Medium Box"
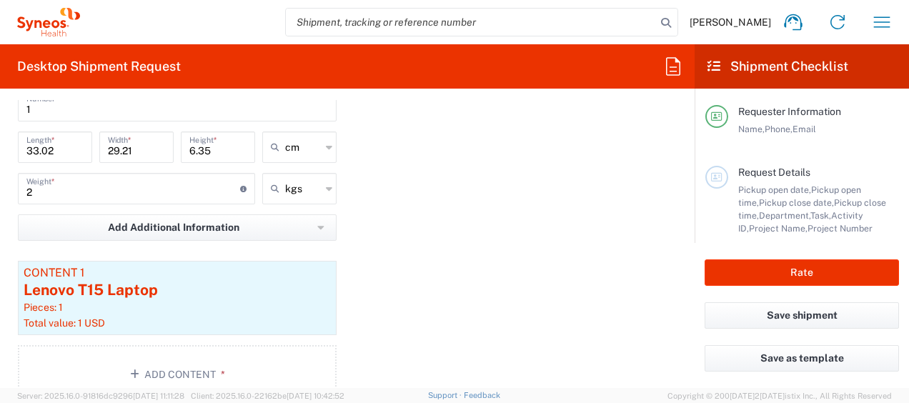
scroll to position [1490, 0]
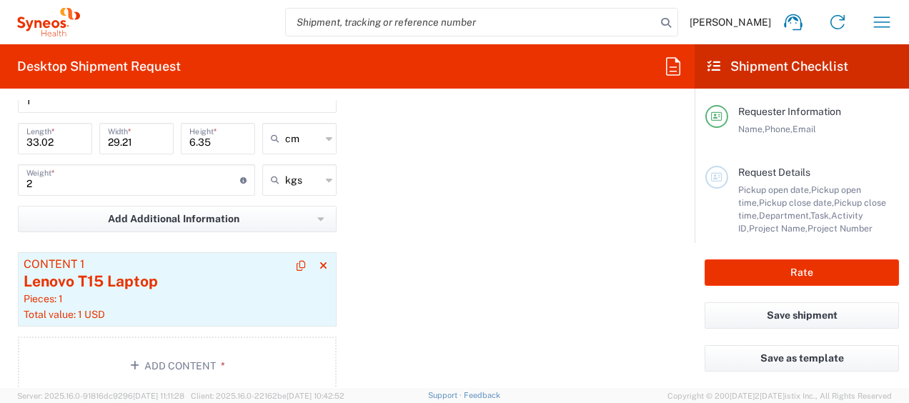
click at [131, 282] on div "Lenovo T15 Laptop" at bounding box center [177, 281] width 307 height 21
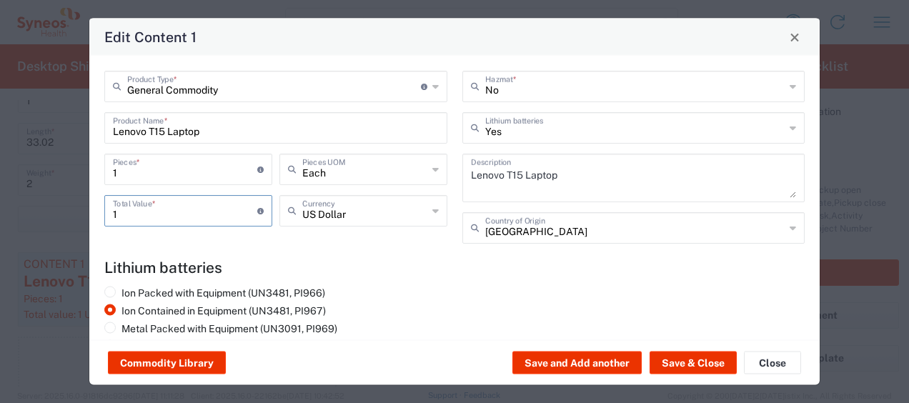
click at [174, 209] on input "1" at bounding box center [185, 209] width 144 height 25
type input "500"
click at [684, 364] on button "Save & Close" at bounding box center [692, 362] width 87 height 23
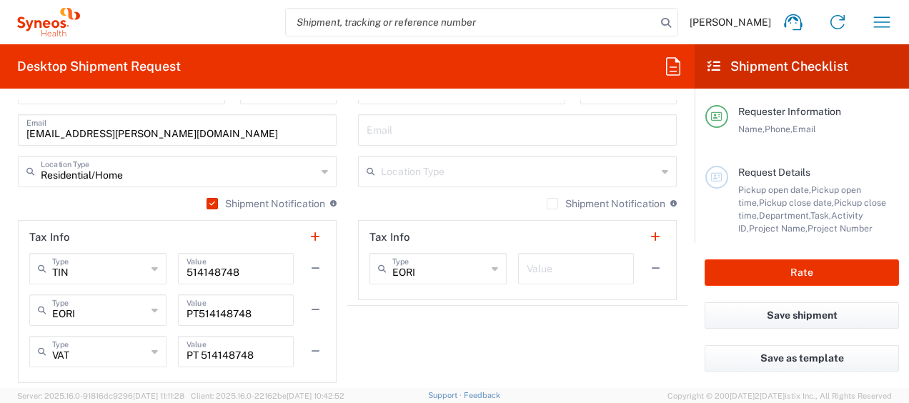
scroll to position [1037, 0]
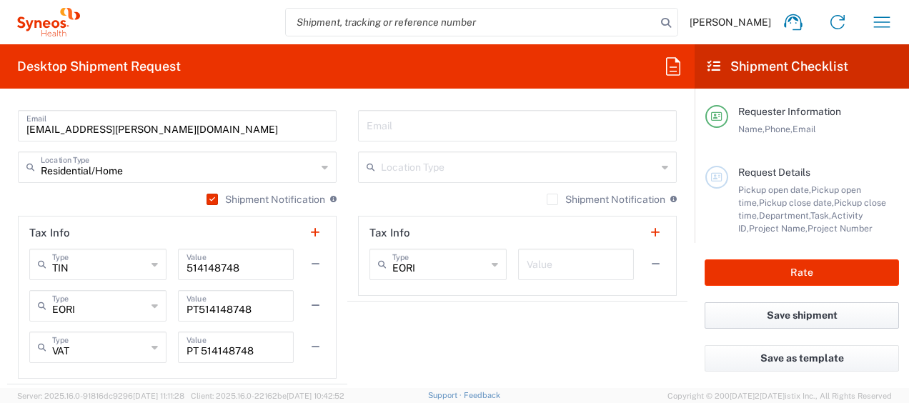
click at [727, 317] on button "Save shipment" at bounding box center [801, 315] width 194 height 26
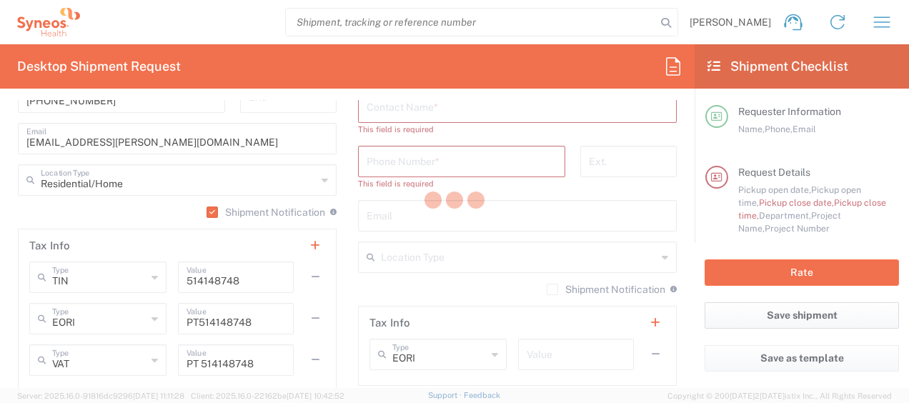
scroll to position [1050, 0]
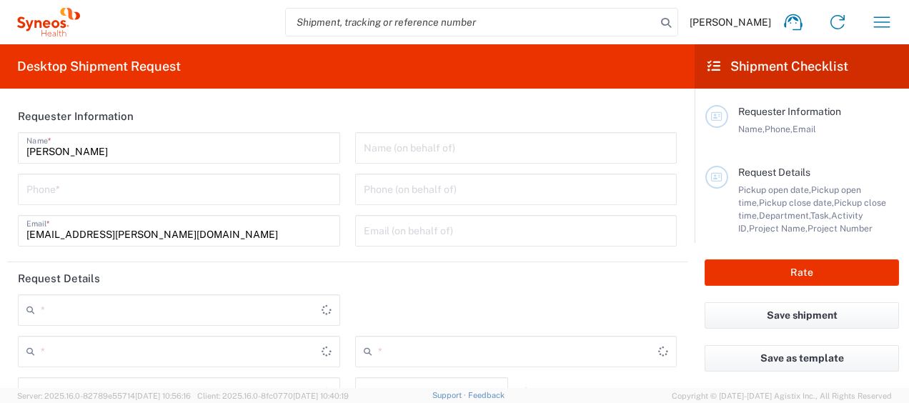
type input "3301"
type input "[GEOGRAPHIC_DATA]"
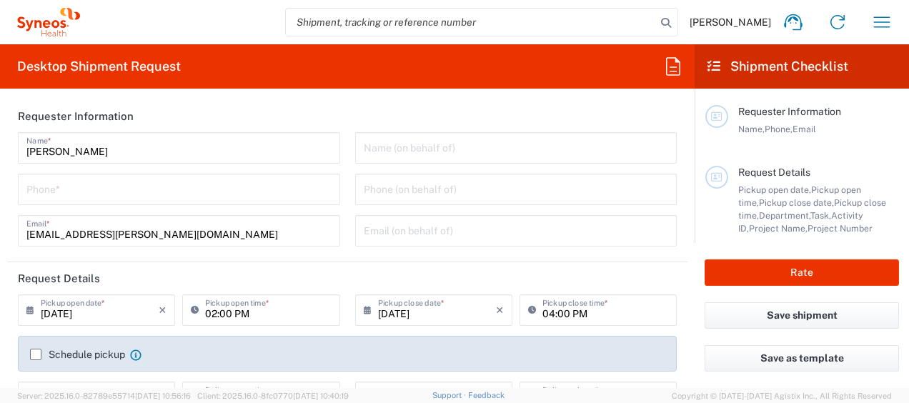
type input "Syneos Health [GEOGRAPHIC_DATA], Unipes"
